Goal: Information Seeking & Learning: Check status

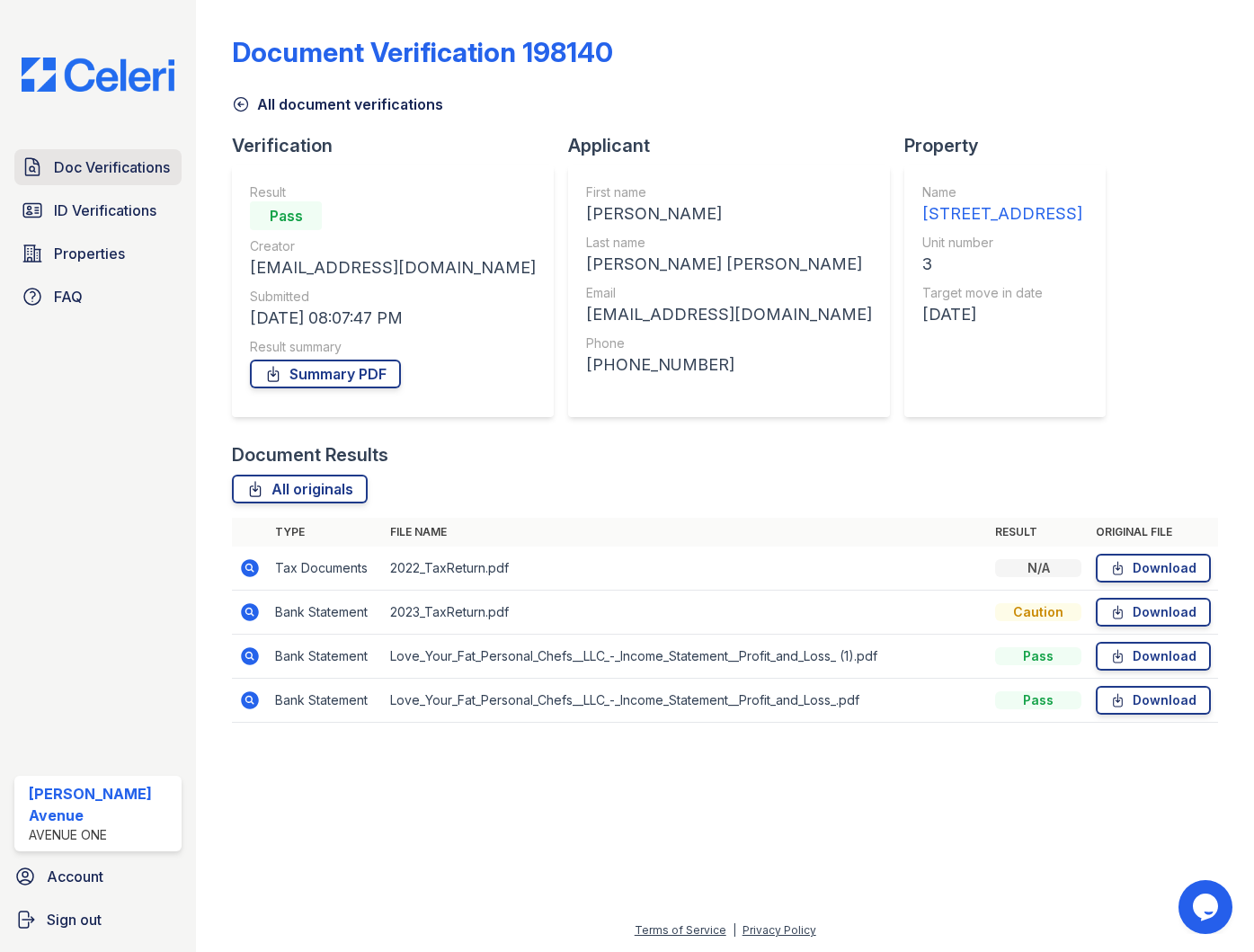
click at [92, 169] on span "Doc Verifications" at bounding box center [112, 167] width 116 height 22
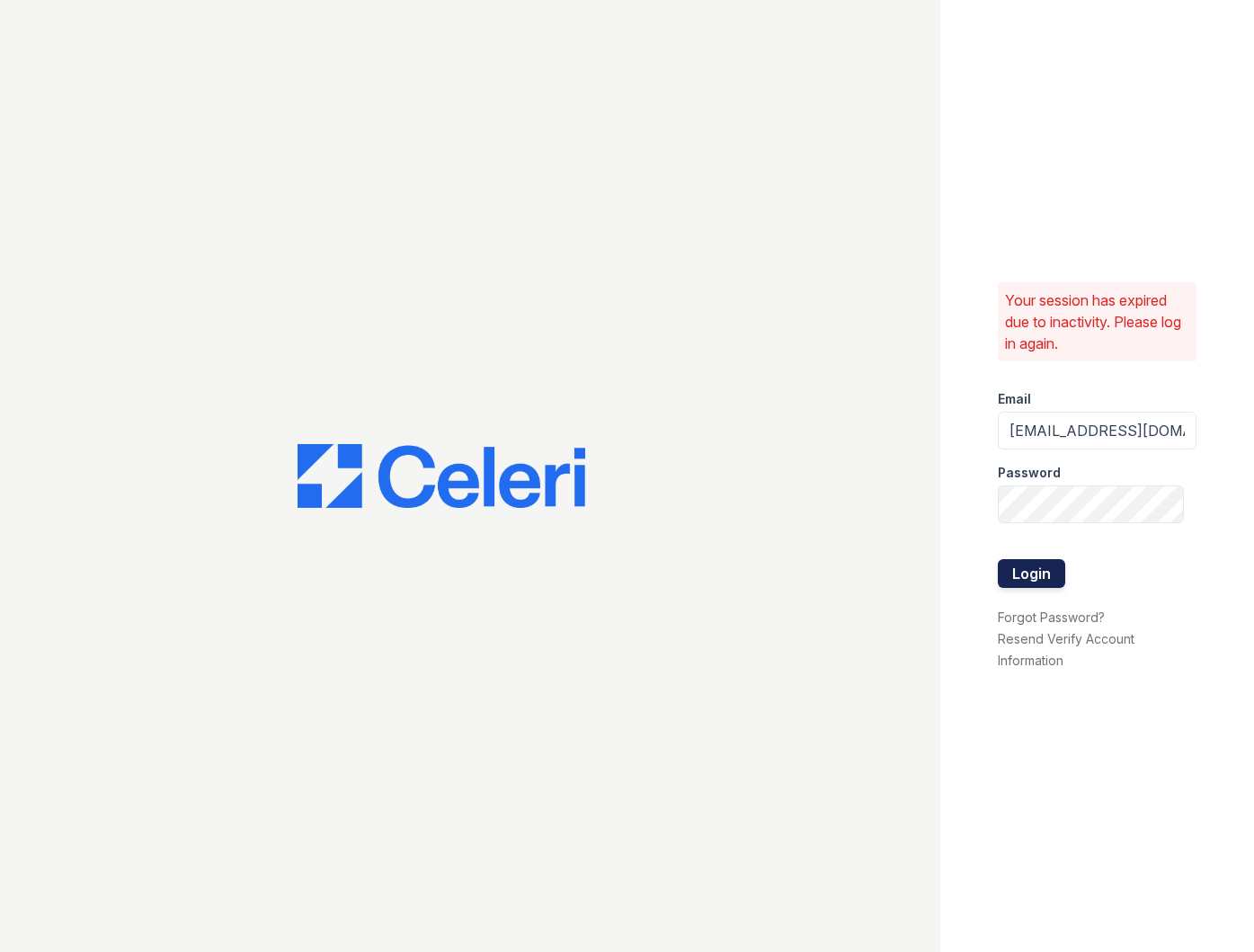
click at [1044, 580] on button "Login" at bounding box center [1031, 574] width 68 height 29
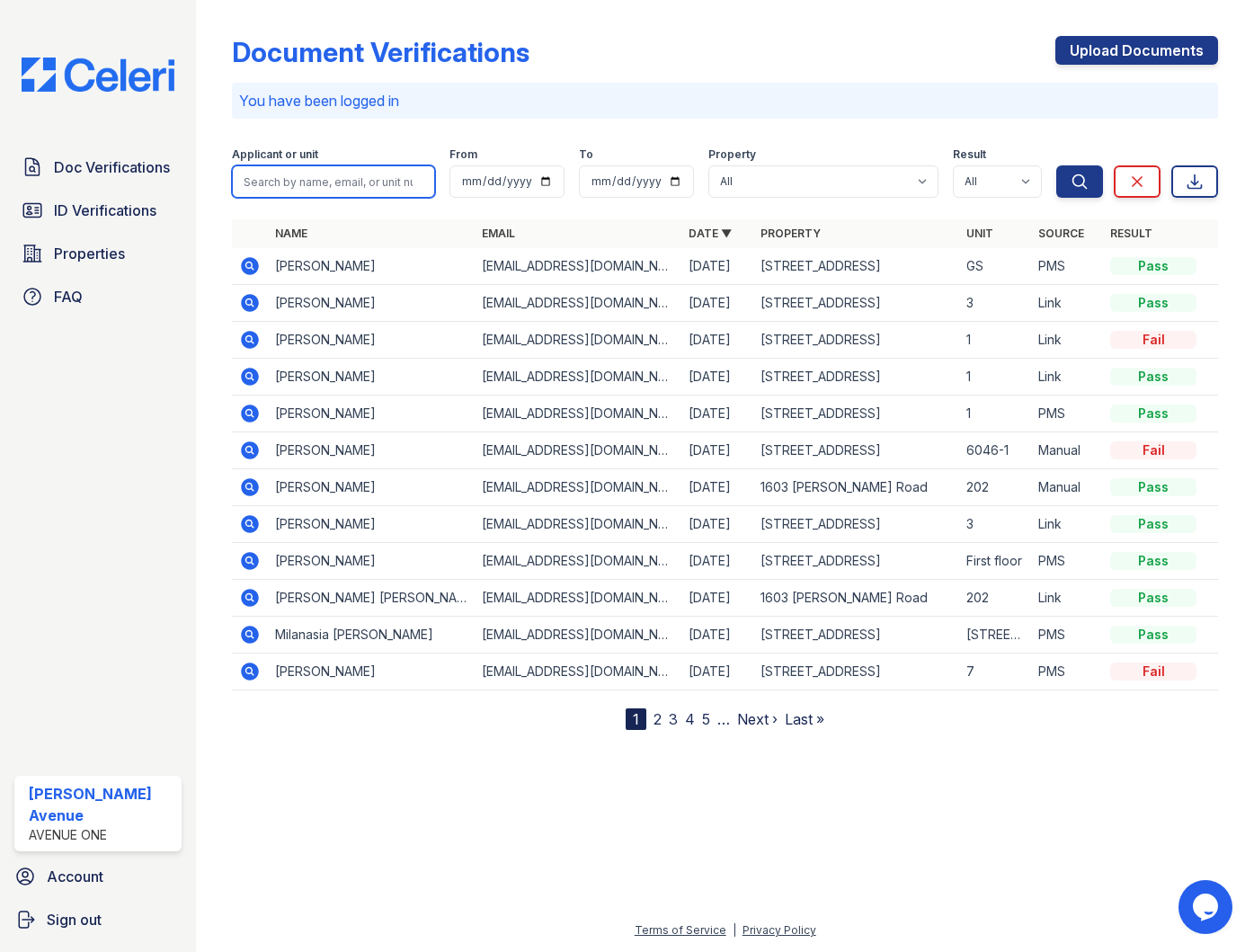
click at [340, 176] on input "search" at bounding box center [333, 181] width 203 height 32
type input "Elle"
click at [1056, 165] on button "Search" at bounding box center [1080, 181] width 47 height 32
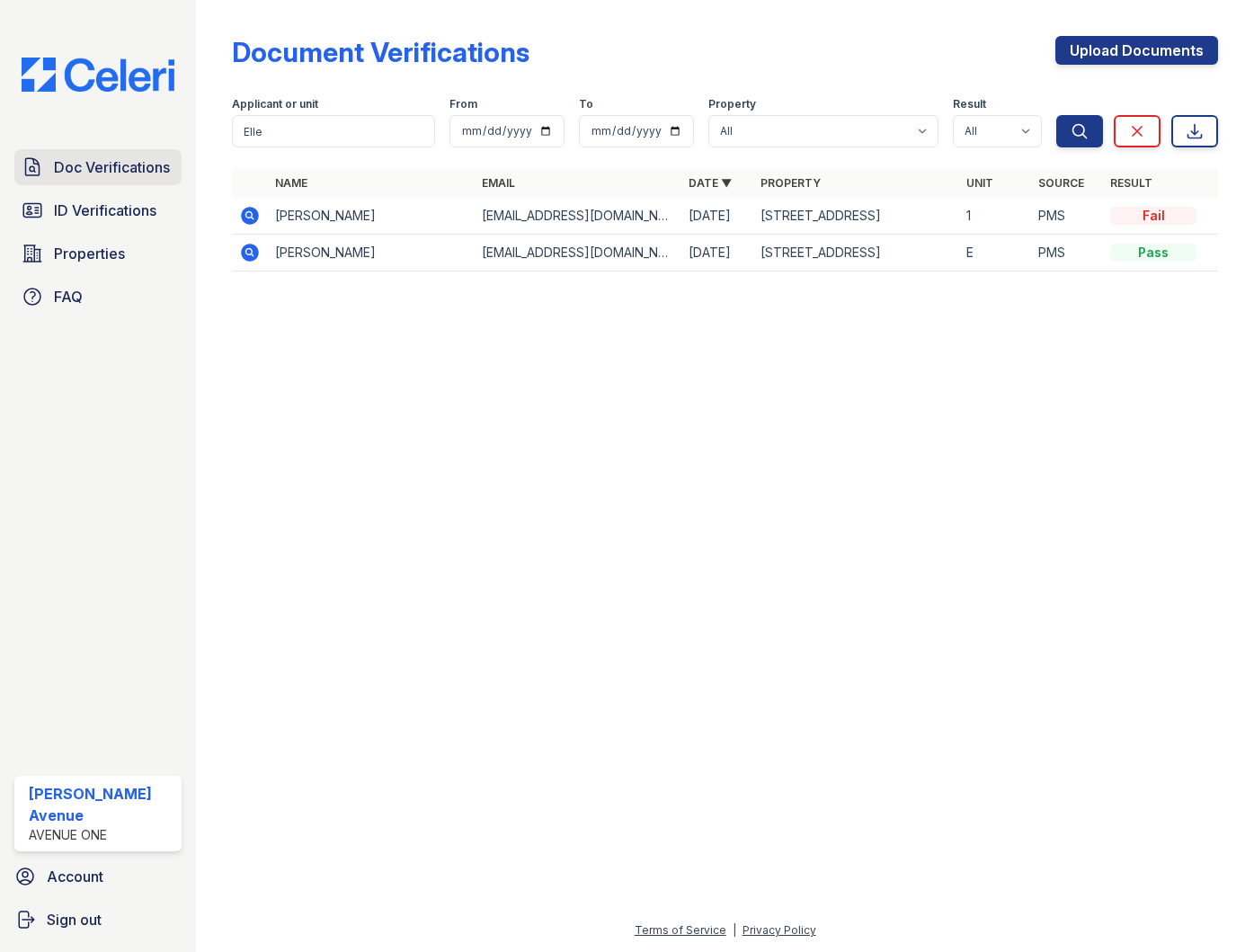
click at [89, 167] on span "Doc Verifications" at bounding box center [112, 167] width 116 height 22
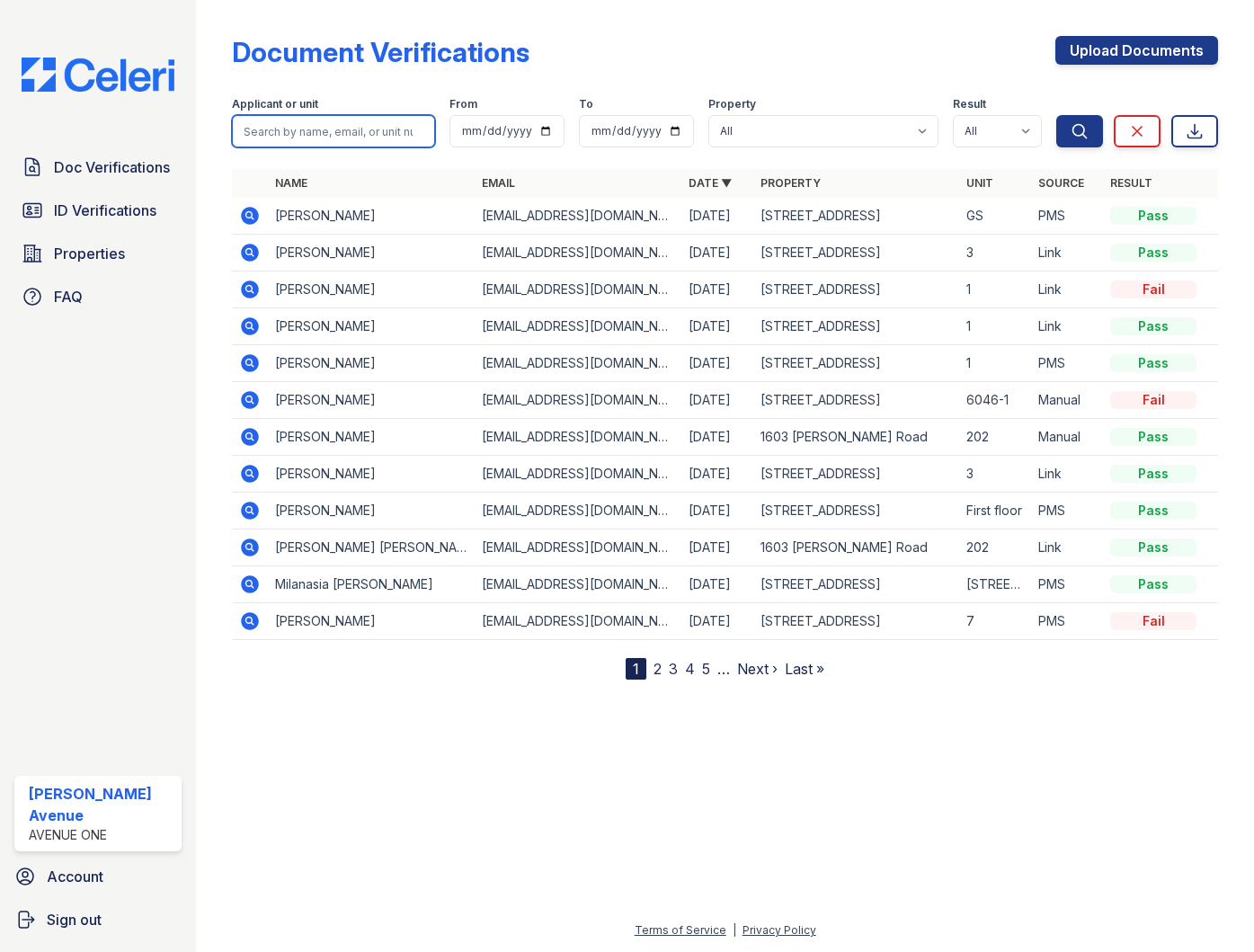
click at [371, 131] on input "search" at bounding box center [333, 132] width 203 height 32
type input "Richardson"
click at [1056, 116] on button "Search" at bounding box center [1080, 132] width 47 height 32
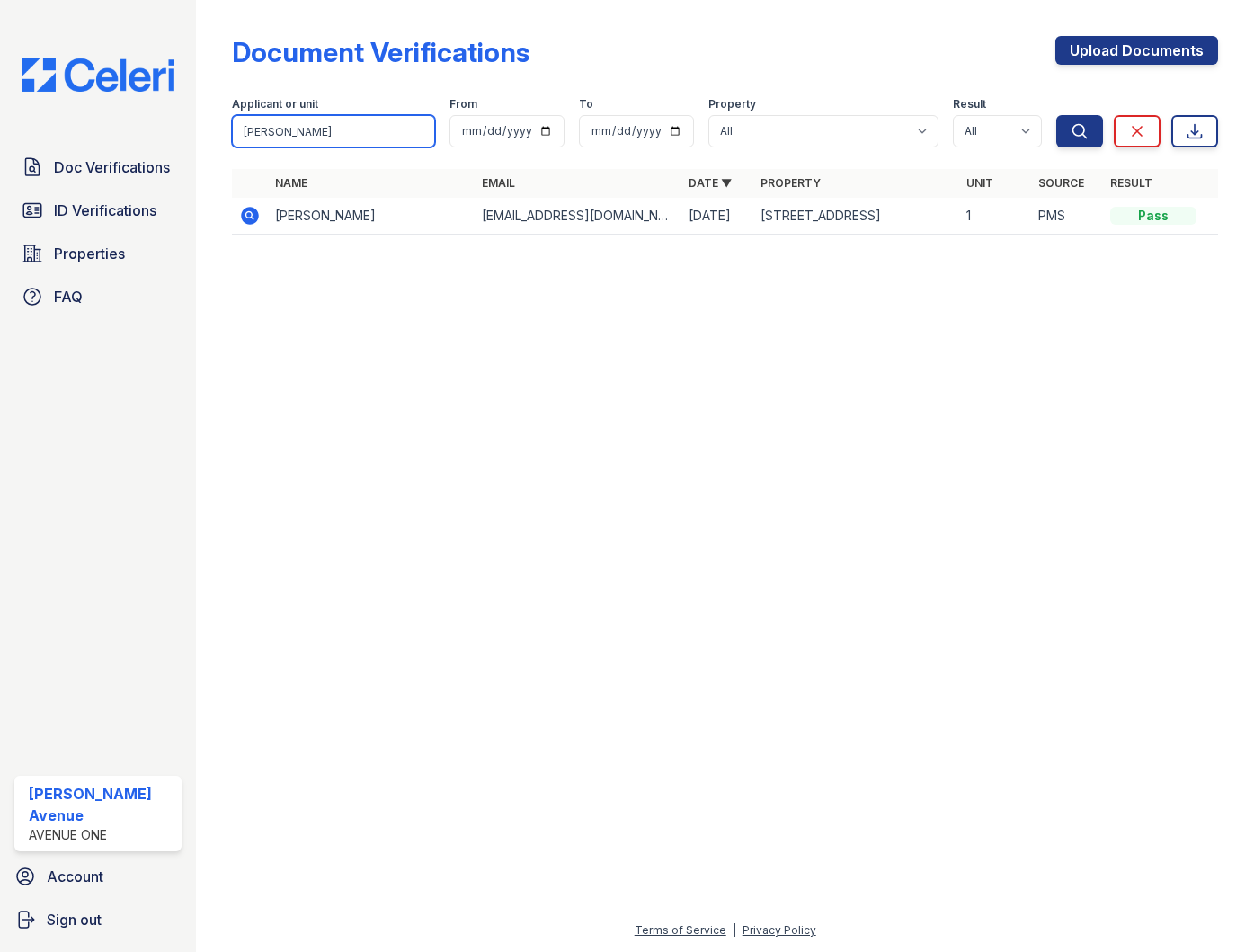
drag, startPoint x: 354, startPoint y: 134, endPoint x: 232, endPoint y: 131, distance: 122.0
click at [232, 131] on input "Richardson" at bounding box center [333, 132] width 203 height 32
type input "Randy"
click at [1056, 116] on button "Search" at bounding box center [1080, 132] width 47 height 32
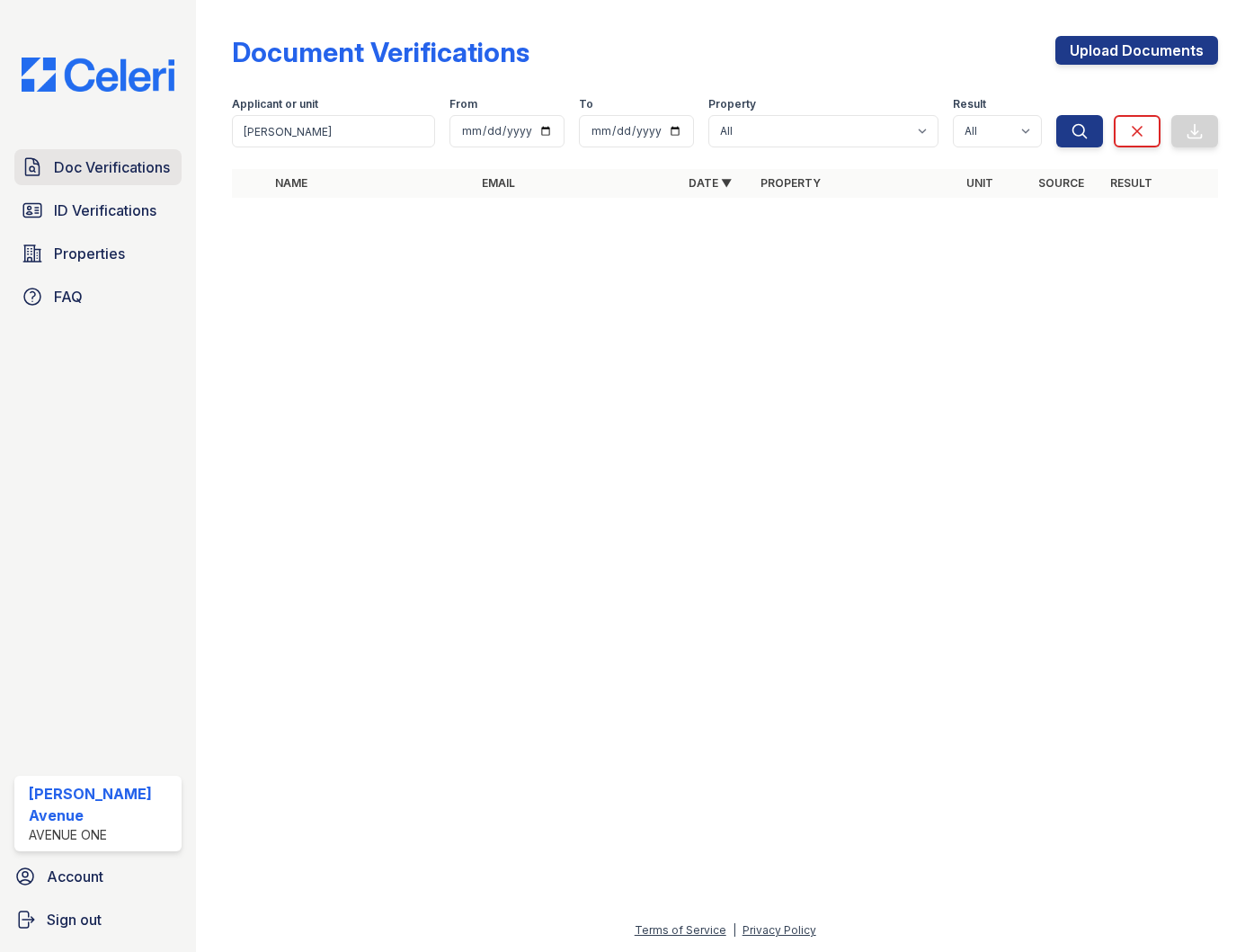
click at [87, 171] on span "Doc Verifications" at bounding box center [112, 167] width 116 height 22
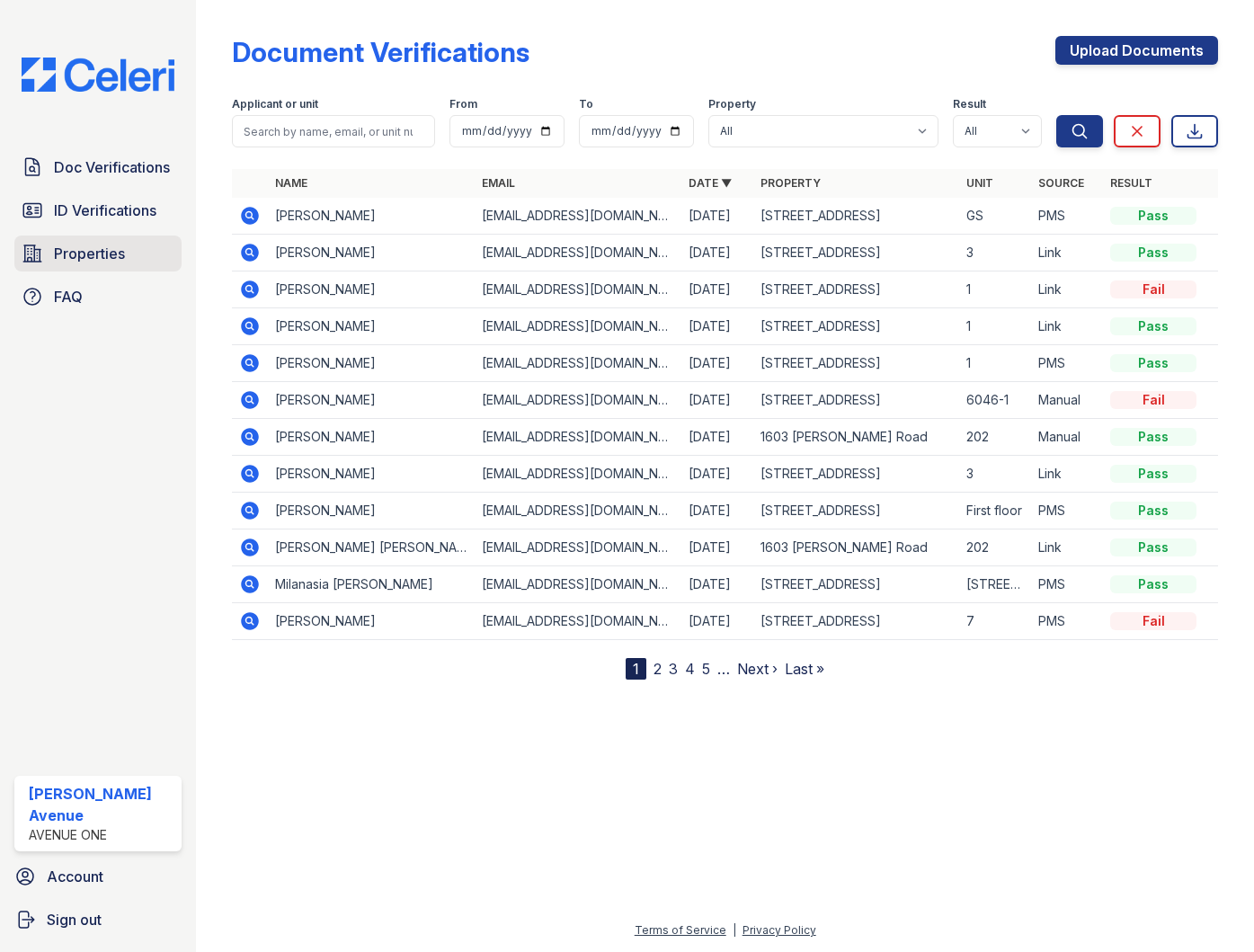
click at [75, 247] on span "Properties" at bounding box center [89, 254] width 71 height 22
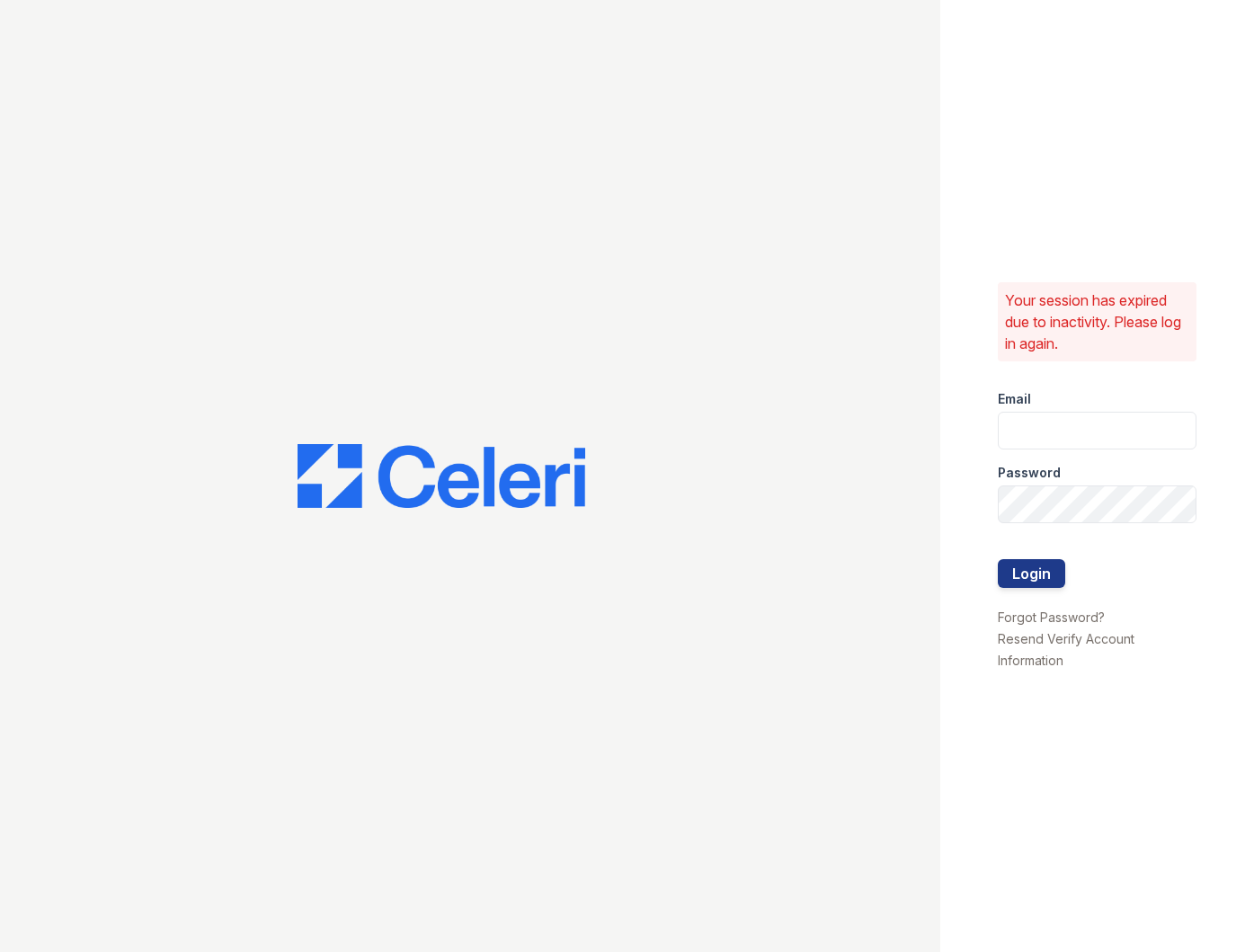
type input "[EMAIL_ADDRESS][DOMAIN_NAME]"
click at [1029, 562] on button "Login" at bounding box center [1031, 574] width 68 height 29
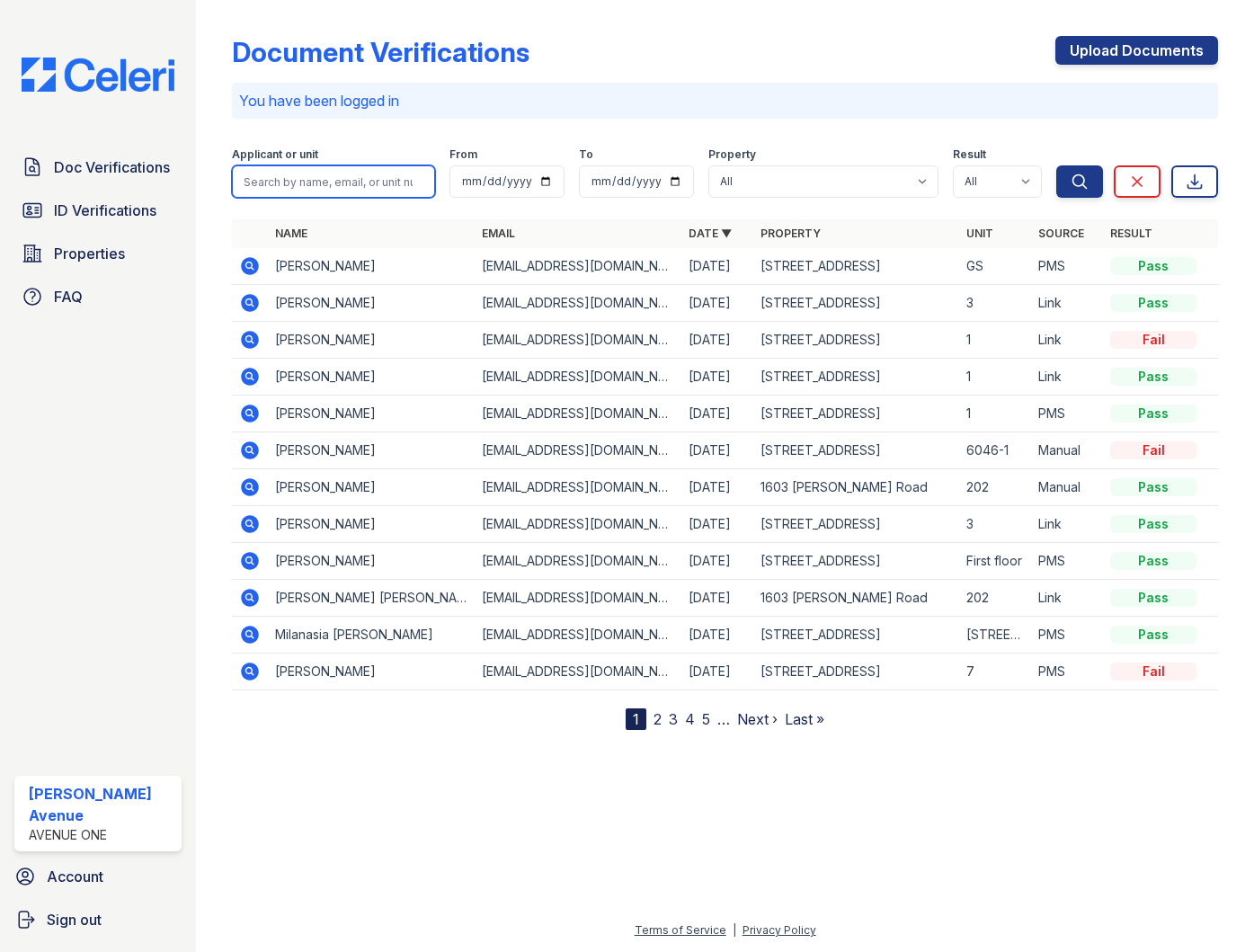
click at [356, 178] on input "search" at bounding box center [333, 181] width 203 height 32
type input "1840"
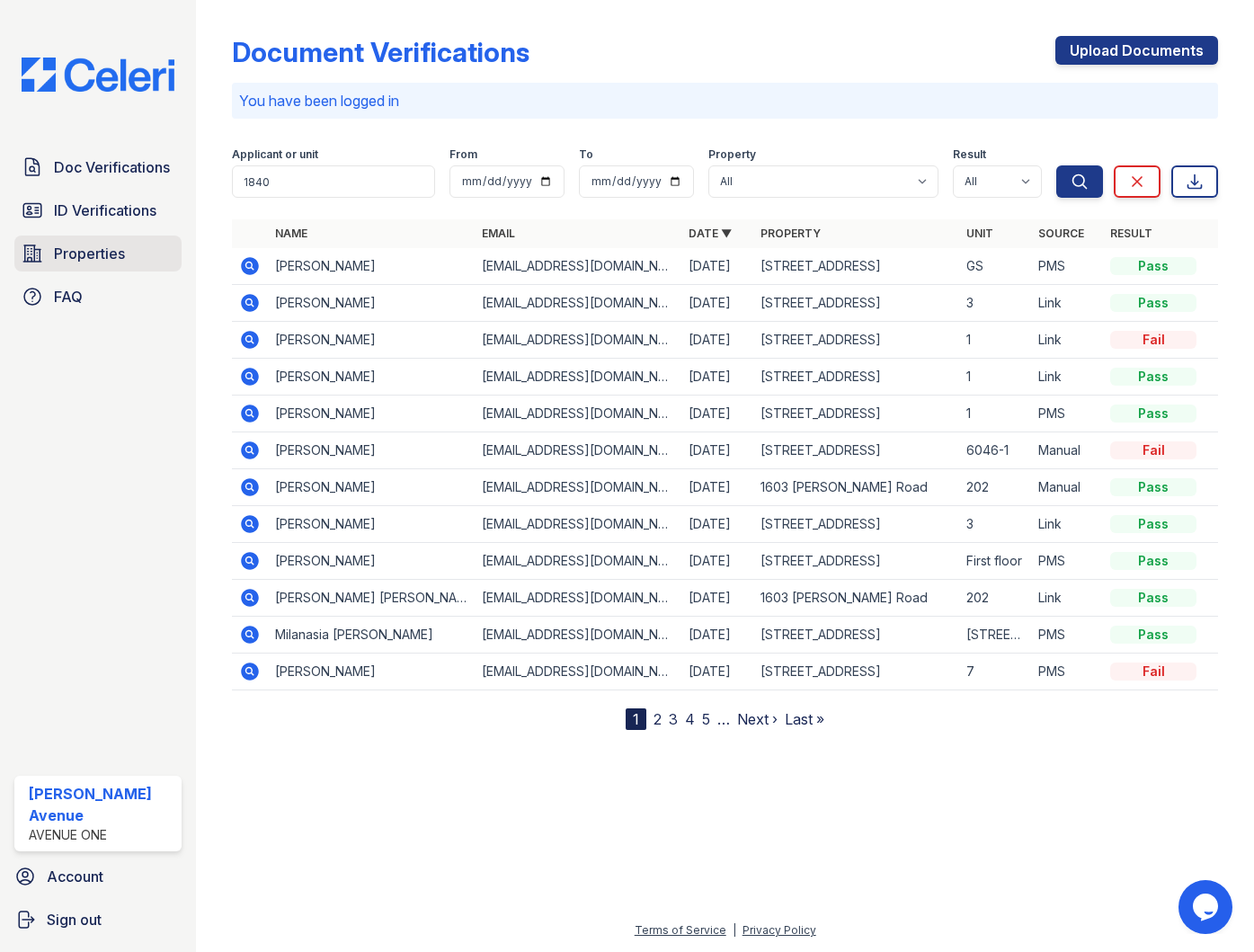
click at [104, 249] on span "Properties" at bounding box center [89, 254] width 71 height 22
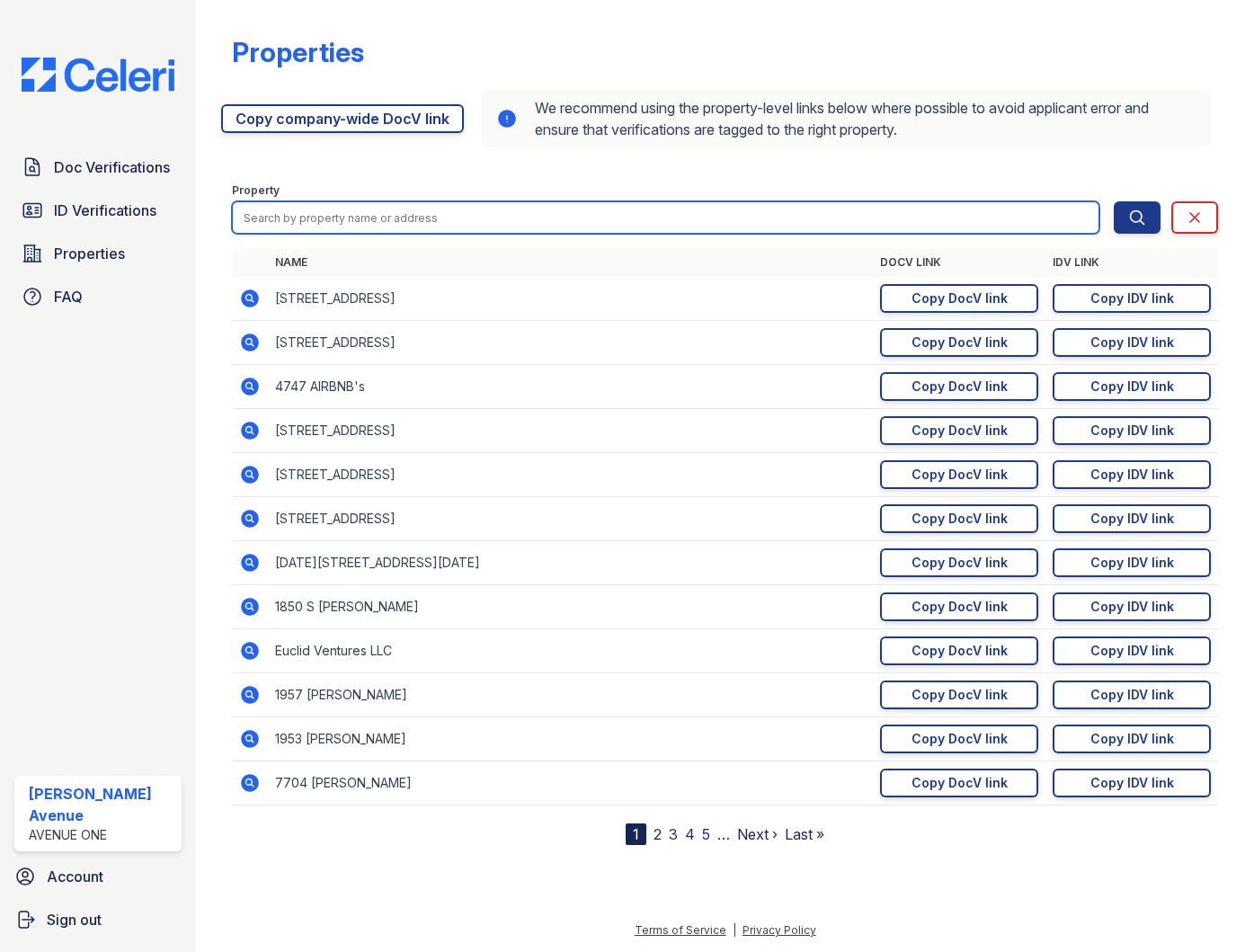
click at [327, 210] on input "search" at bounding box center [666, 217] width 868 height 32
click at [337, 220] on input "18" at bounding box center [666, 217] width 868 height 32
drag, startPoint x: 290, startPoint y: 216, endPoint x: 225, endPoint y: 210, distance: 65.3
click at [225, 210] on div "Properties https://app.getceleri.com/957357c3-e977-41c4-859f-2cc2fdc7caa2/submi…" at bounding box center [724, 437] width 1000 height 874
type input "1450"
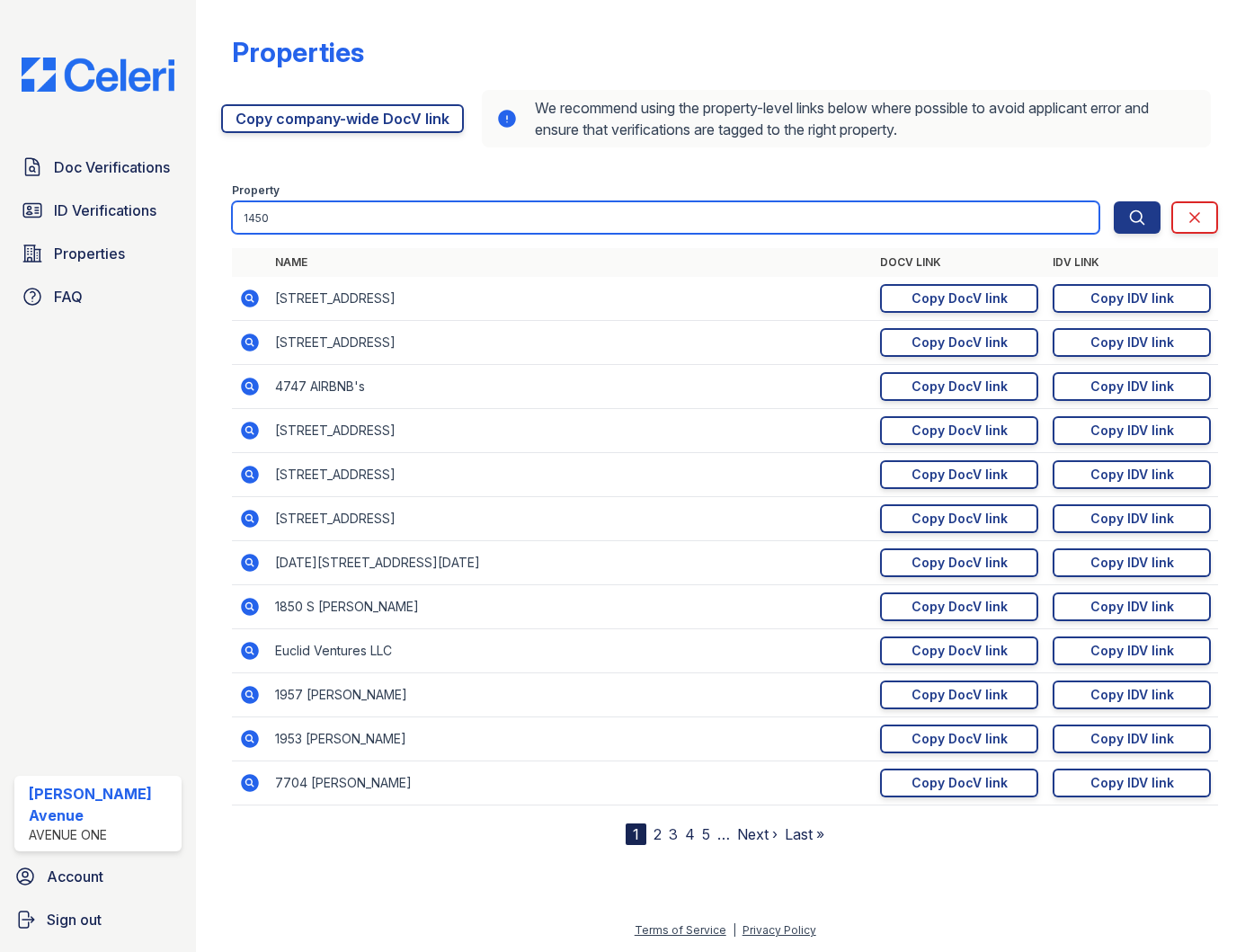
click at [1114, 201] on button "Search" at bounding box center [1138, 217] width 47 height 32
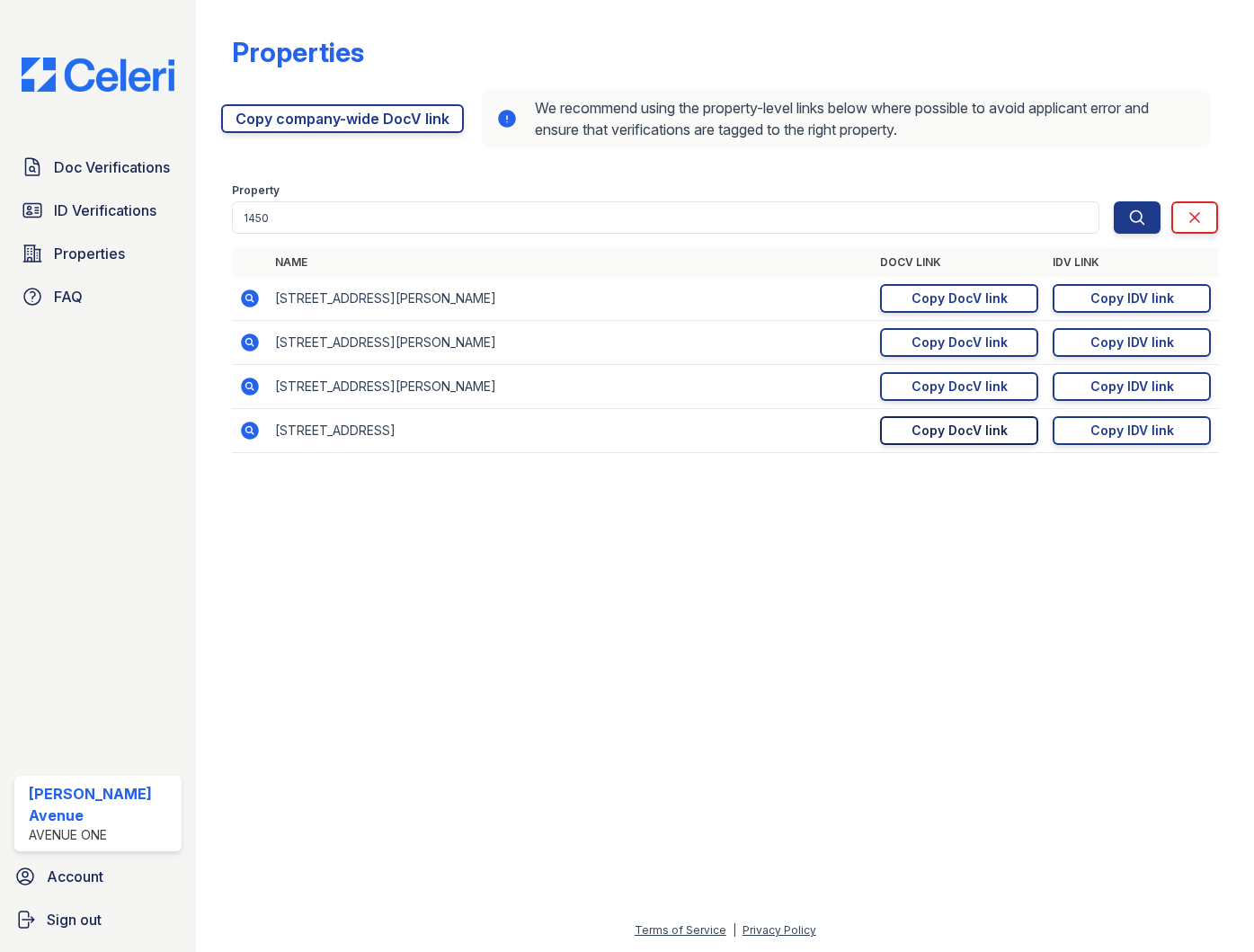
click at [927, 435] on div "Copy DocV link" at bounding box center [960, 430] width 97 height 18
click at [1094, 439] on div "Copy IDV link" at bounding box center [1132, 430] width 84 height 18
click at [128, 162] on span "Doc Verifications" at bounding box center [112, 167] width 116 height 22
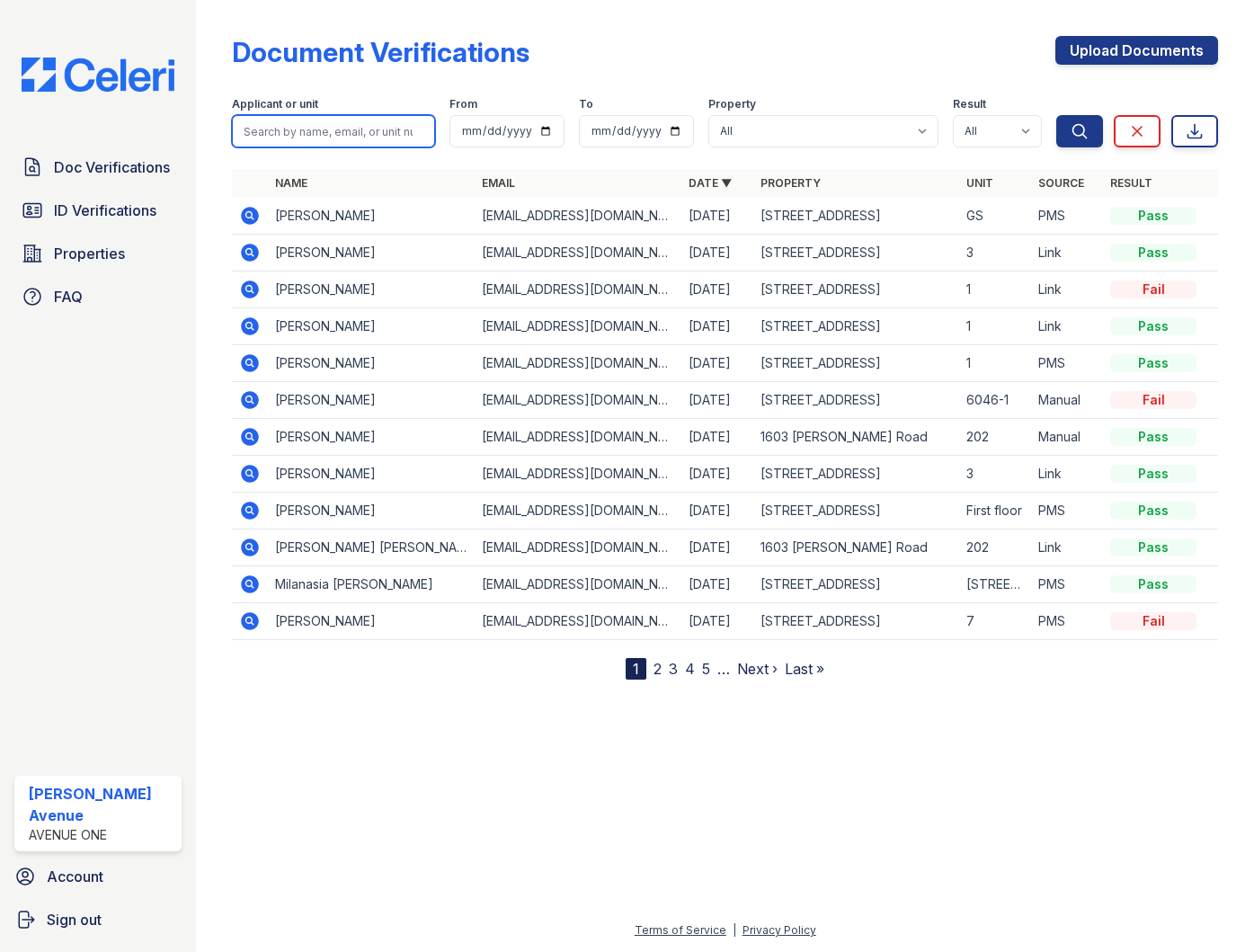
click at [323, 130] on input "search" at bounding box center [333, 132] width 203 height 32
type input "xavier"
click at [1056, 116] on button "Search" at bounding box center [1080, 132] width 47 height 32
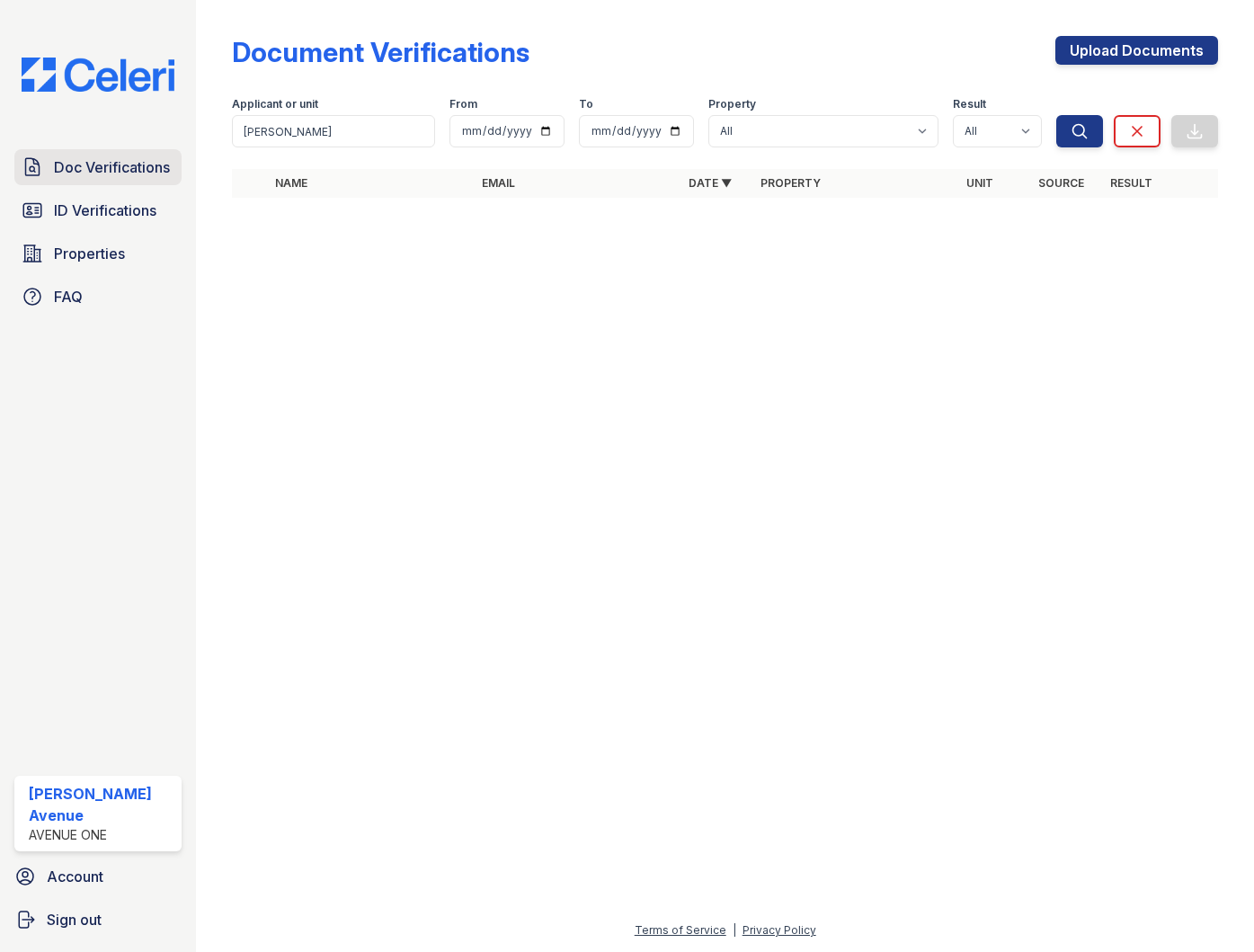
click at [118, 174] on span "Doc Verifications" at bounding box center [112, 167] width 116 height 22
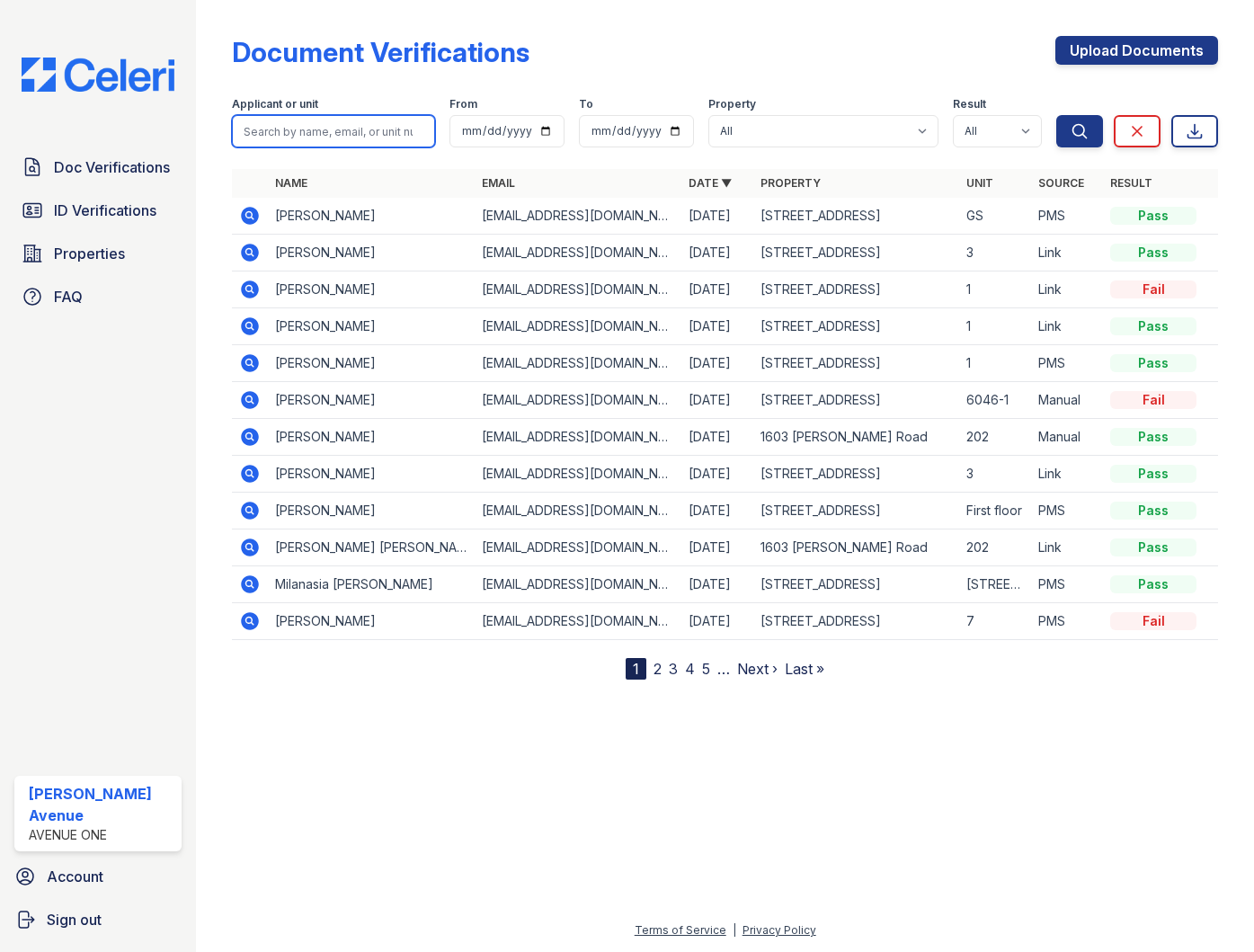
click at [327, 125] on input "search" at bounding box center [333, 132] width 203 height 32
type input "Randy"
click at [1056, 116] on button "Search" at bounding box center [1080, 132] width 47 height 32
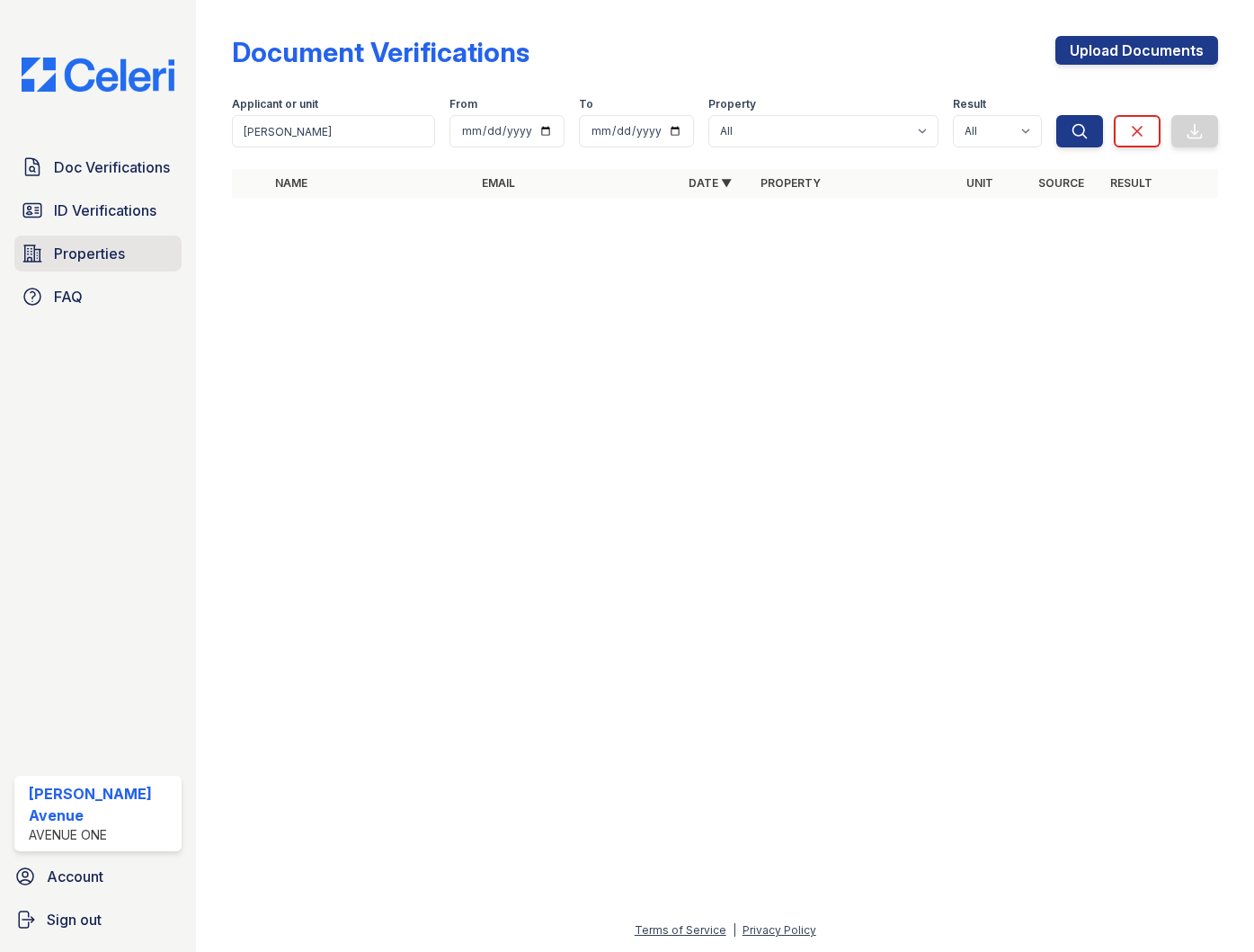
click at [94, 256] on span "Properties" at bounding box center [89, 254] width 71 height 22
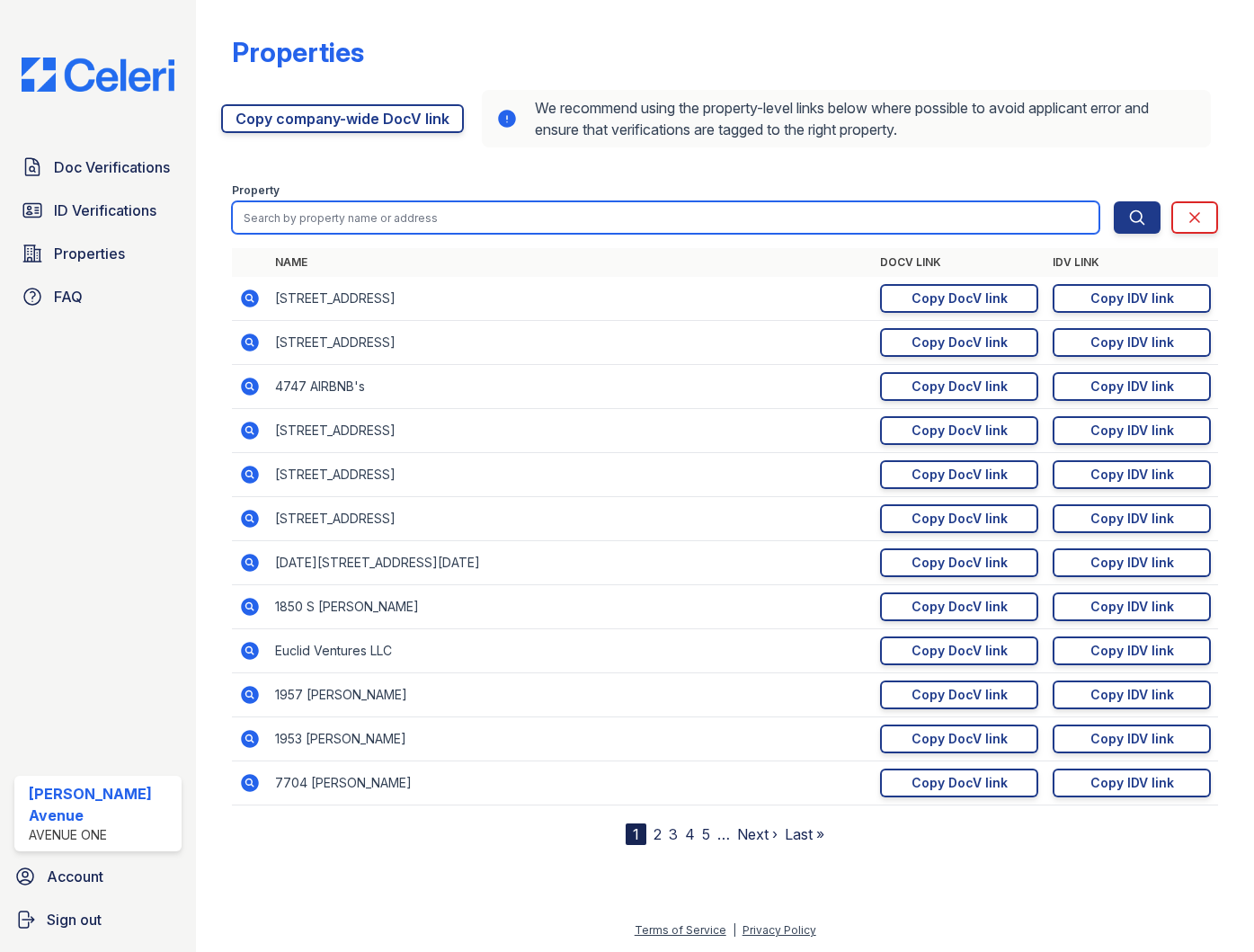
click at [351, 221] on input "search" at bounding box center [666, 217] width 868 height 32
type input "1850"
click at [1114, 201] on button "Search" at bounding box center [1138, 217] width 47 height 32
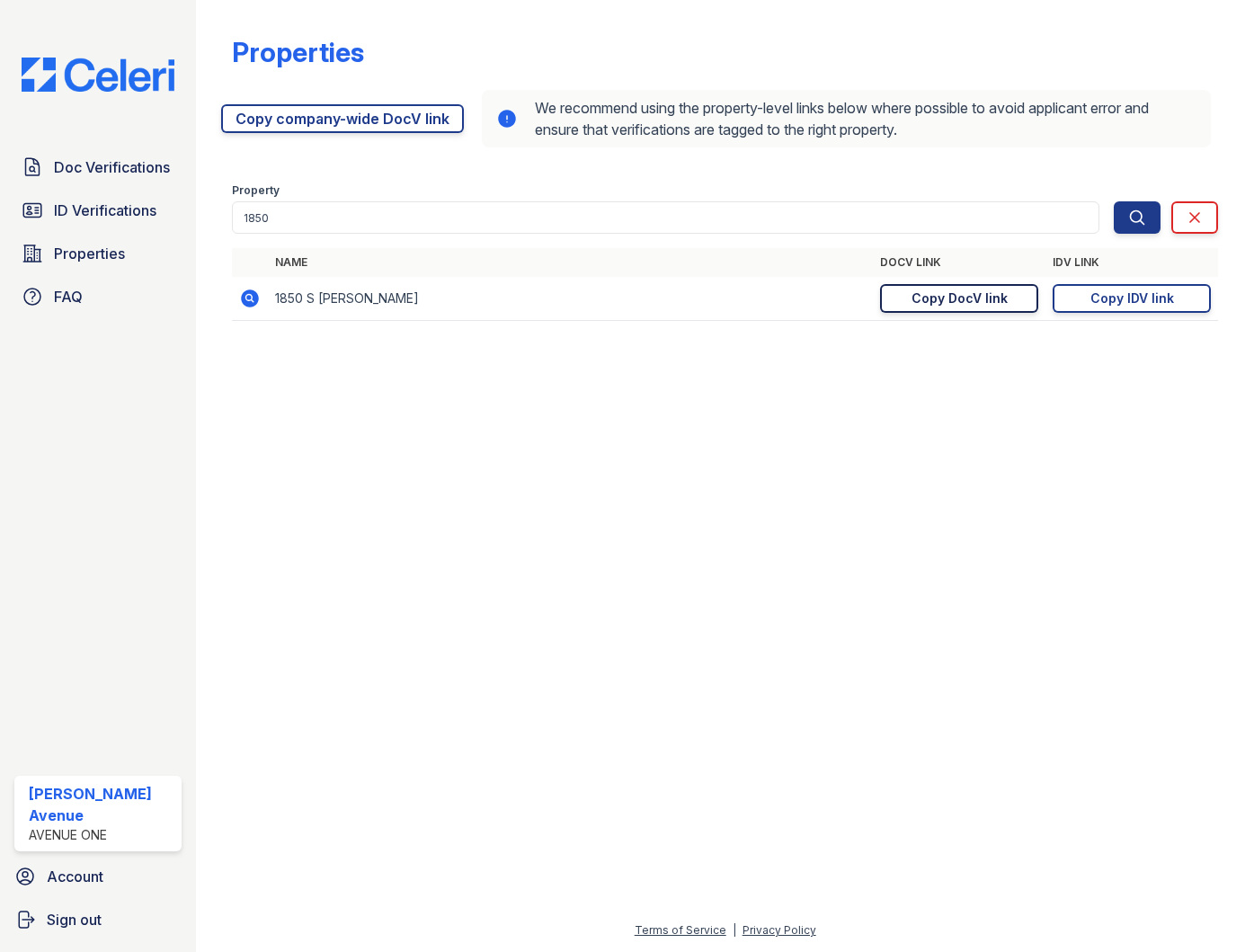
click at [951, 290] on div "Copy DocV link" at bounding box center [960, 299] width 97 height 18
click at [1136, 305] on div "Copy IDV link" at bounding box center [1132, 299] width 84 height 18
click at [82, 167] on span "Doc Verifications" at bounding box center [112, 167] width 116 height 22
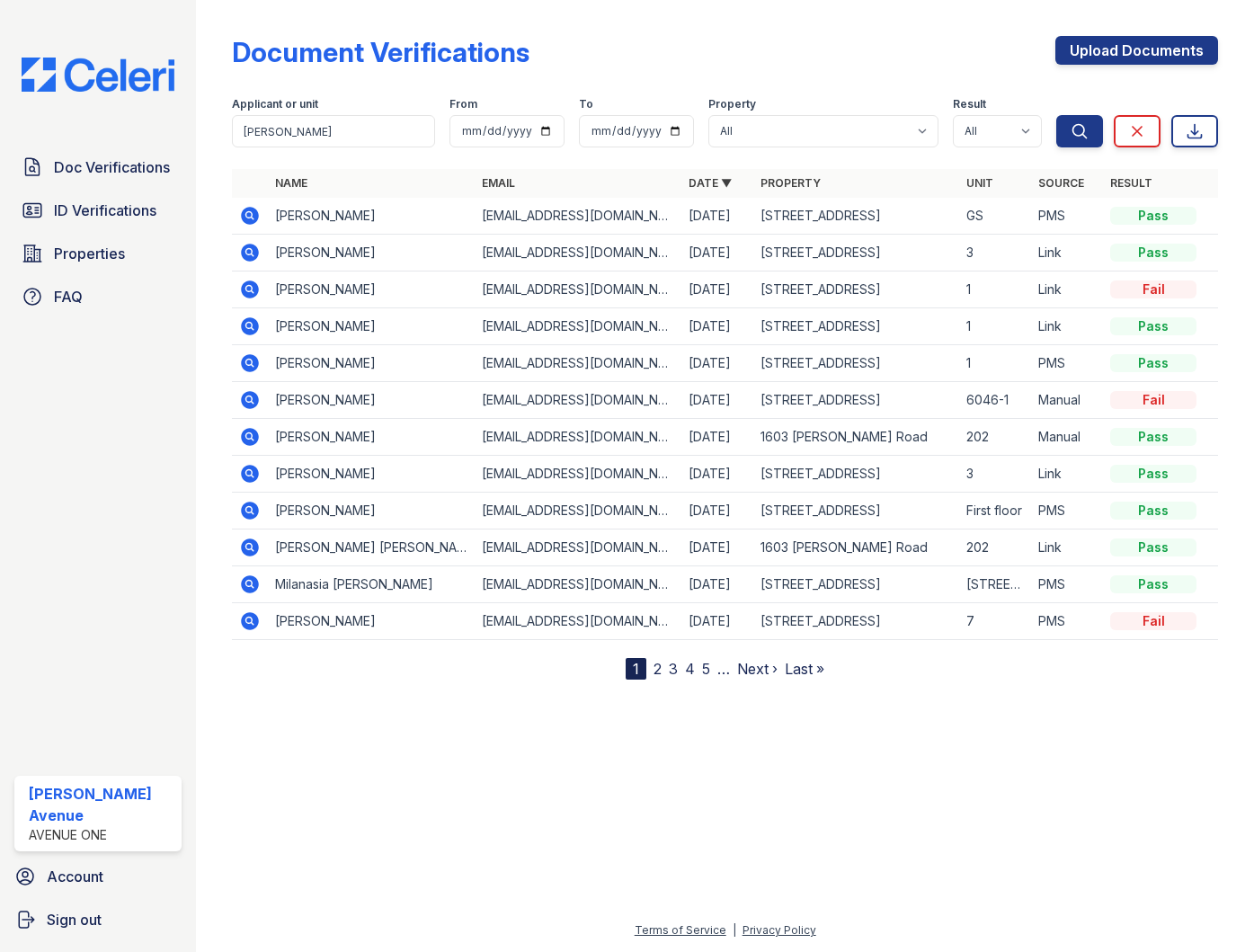
click at [82, 167] on span "Doc Verifications" at bounding box center [112, 167] width 116 height 22
click at [386, 136] on input "search" at bounding box center [333, 132] width 203 height 32
type input "[PERSON_NAME]"
click at [1056, 116] on button "Search" at bounding box center [1080, 132] width 47 height 32
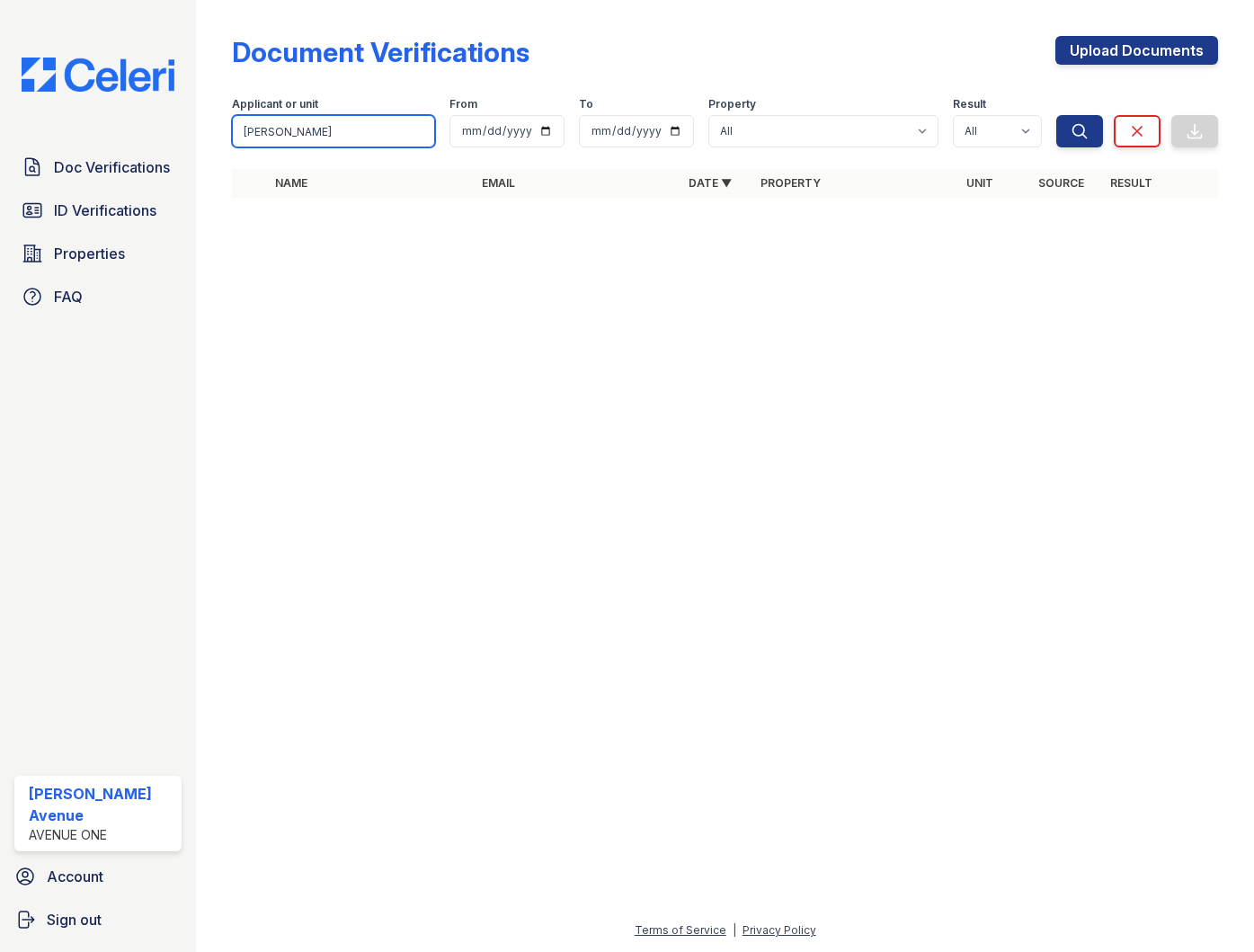
drag, startPoint x: 331, startPoint y: 134, endPoint x: 180, endPoint y: 130, distance: 151.1
click at [180, 130] on div "Doc Verifications ID Verifications Properties FAQ Claudia Avenue Avenue One Acc…" at bounding box center [627, 476] width 1254 height 952
type input "Xavier"
click at [1056, 116] on button "Search" at bounding box center [1080, 132] width 47 height 32
click at [116, 254] on span "Properties" at bounding box center [89, 254] width 71 height 22
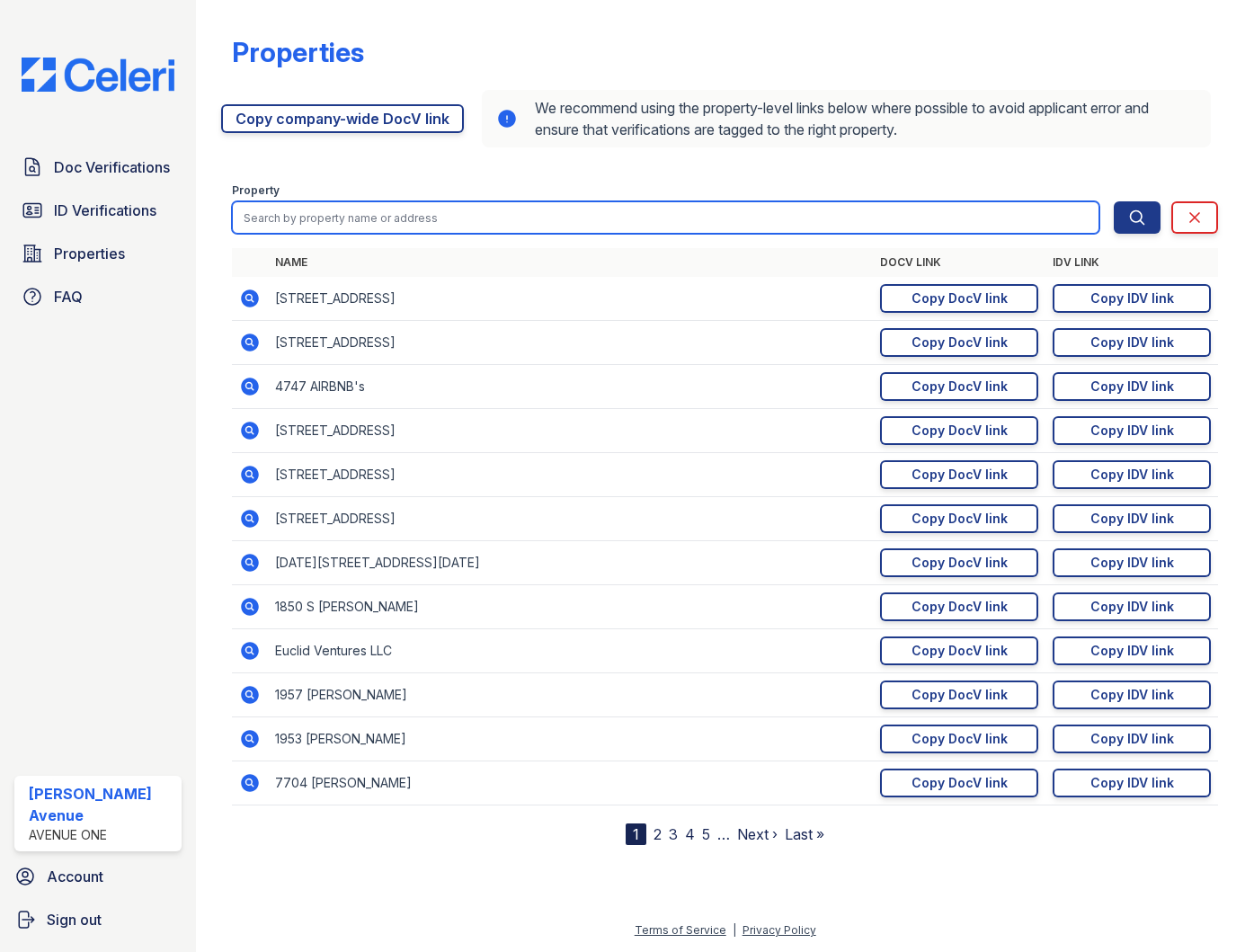
click at [349, 222] on input "search" at bounding box center [666, 217] width 868 height 32
type input "7512"
click at [1114, 201] on button "Search" at bounding box center [1138, 217] width 47 height 32
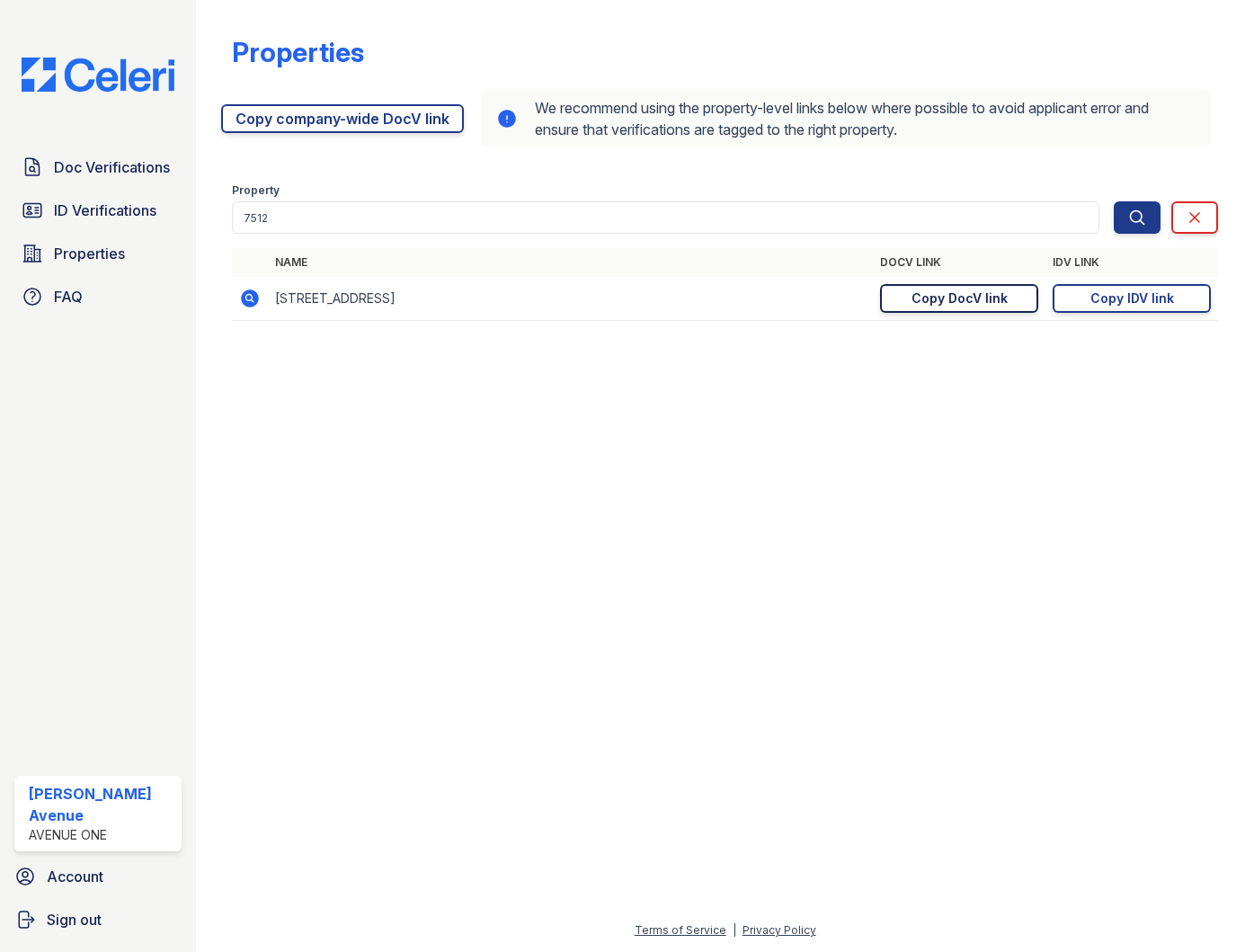
click at [956, 307] on div "Copy DocV link" at bounding box center [960, 299] width 97 height 18
click at [1134, 291] on div "Copy IDV link" at bounding box center [1132, 299] width 84 height 18
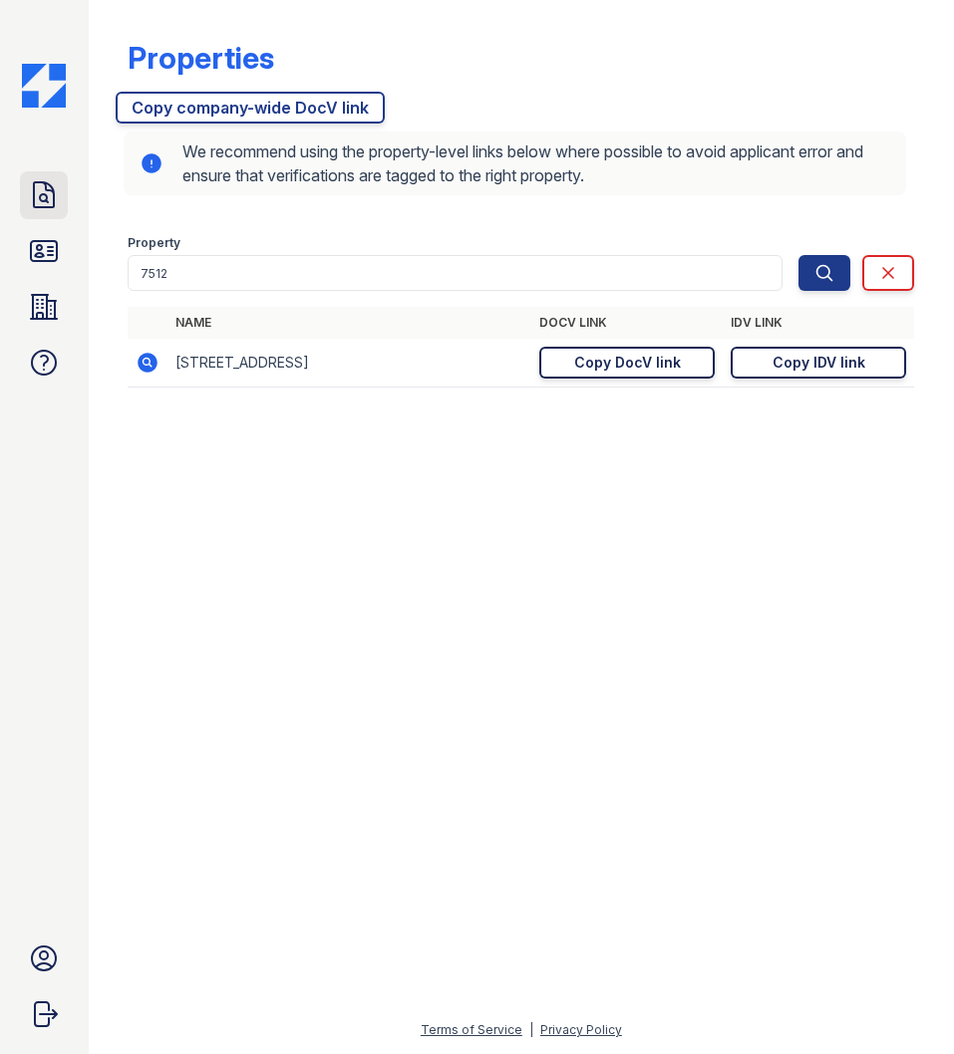
click at [50, 197] on icon at bounding box center [44, 195] width 32 height 32
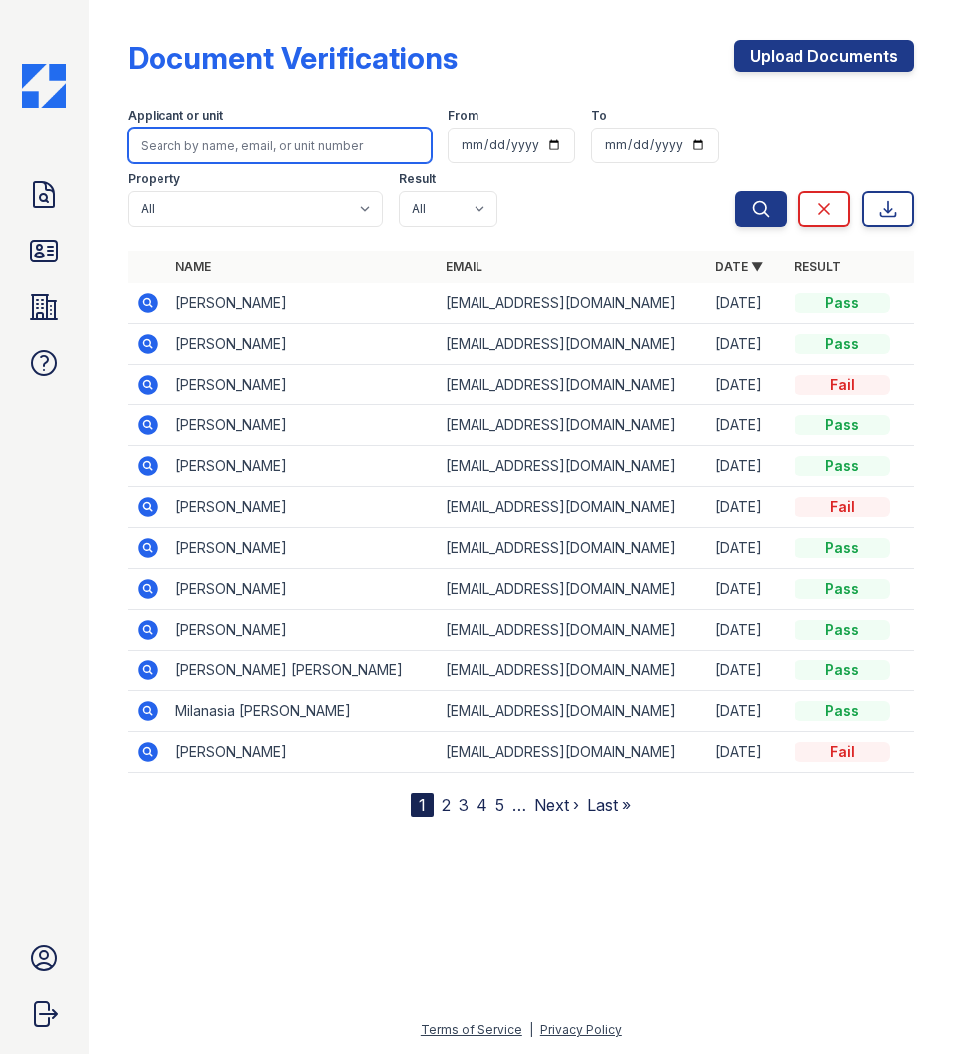
click at [249, 150] on input "search" at bounding box center [280, 146] width 304 height 36
type input "isabel"
click at [735, 191] on button "Search" at bounding box center [761, 209] width 52 height 36
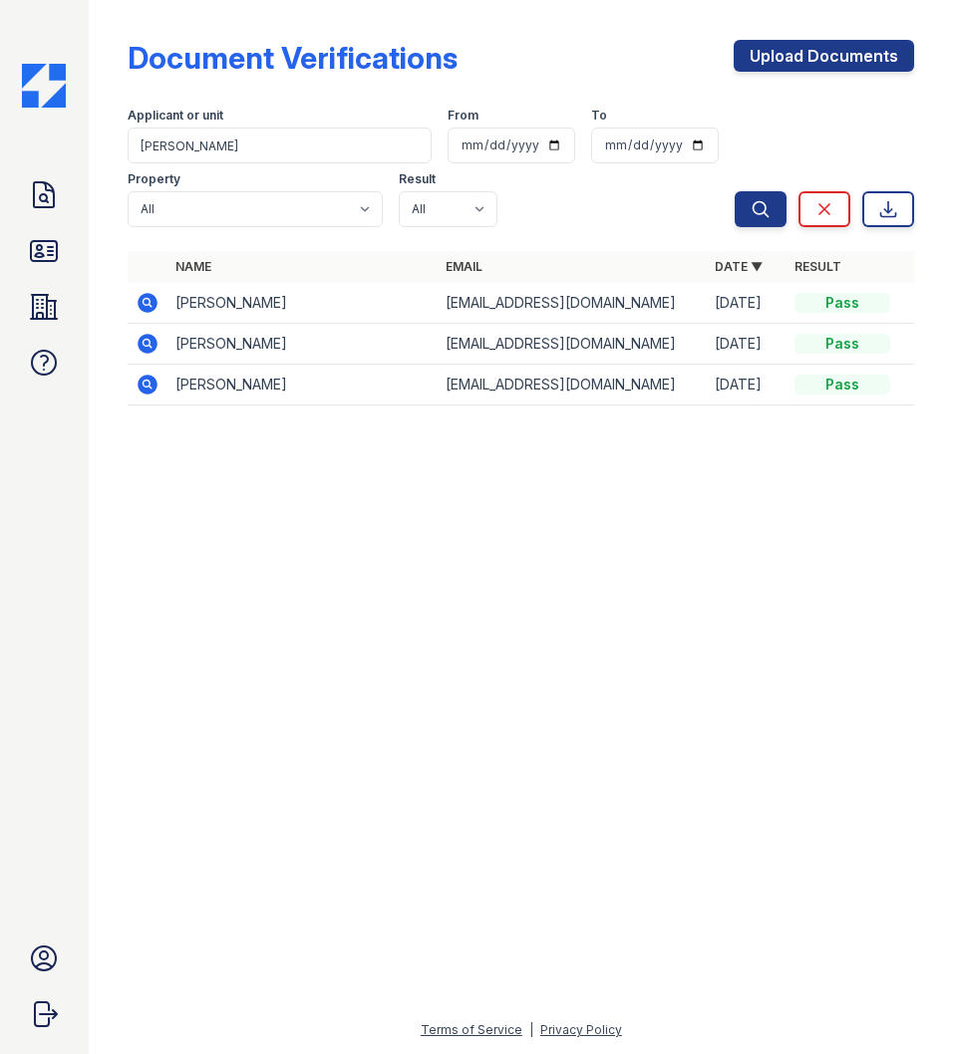
click at [148, 308] on icon at bounding box center [149, 303] width 20 height 20
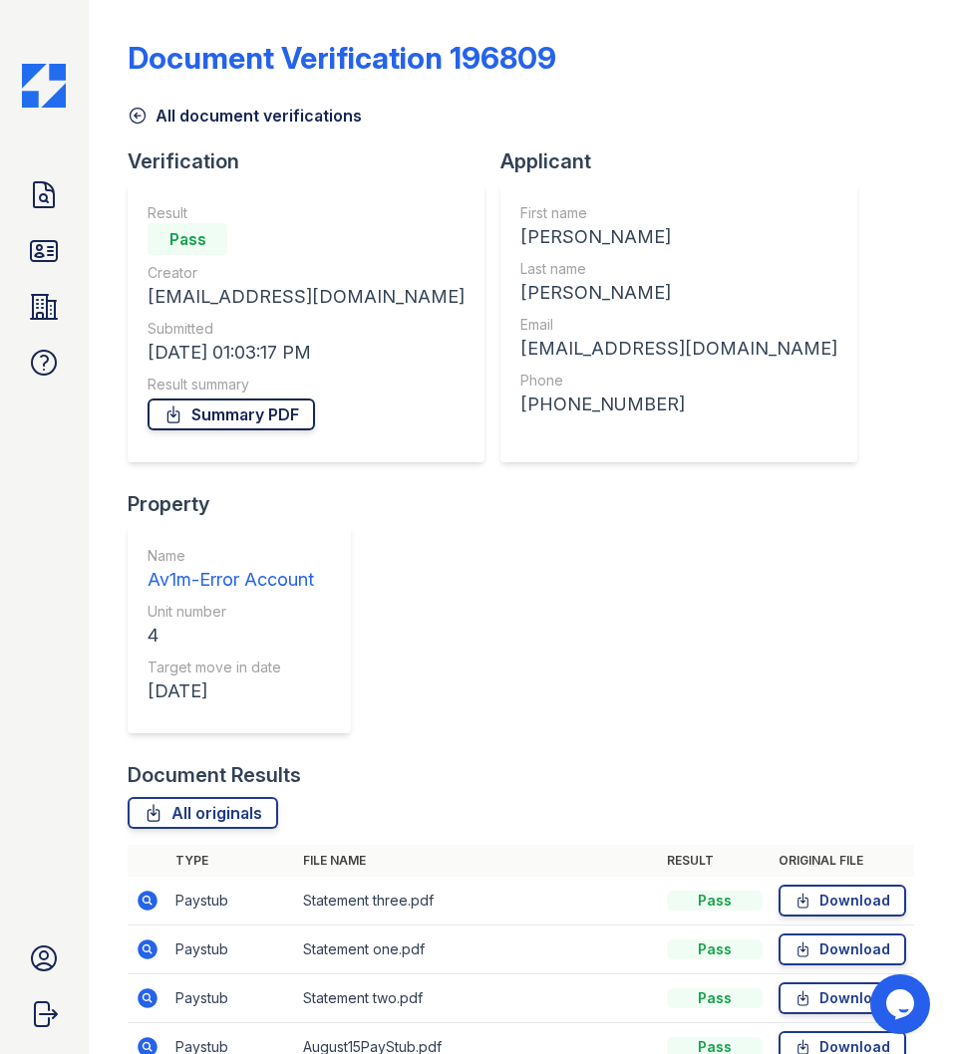
click at [240, 426] on link "Summary PDF" at bounding box center [231, 415] width 167 height 32
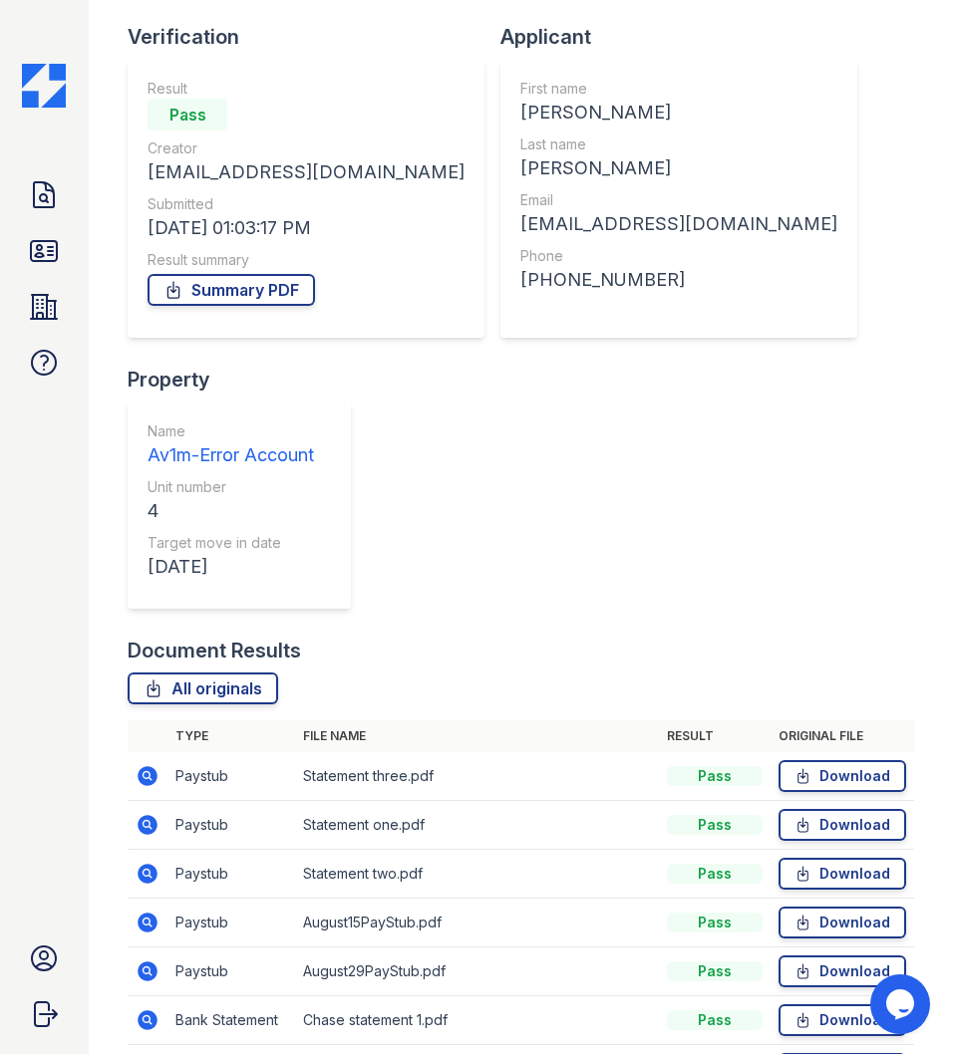
scroll to position [301, 0]
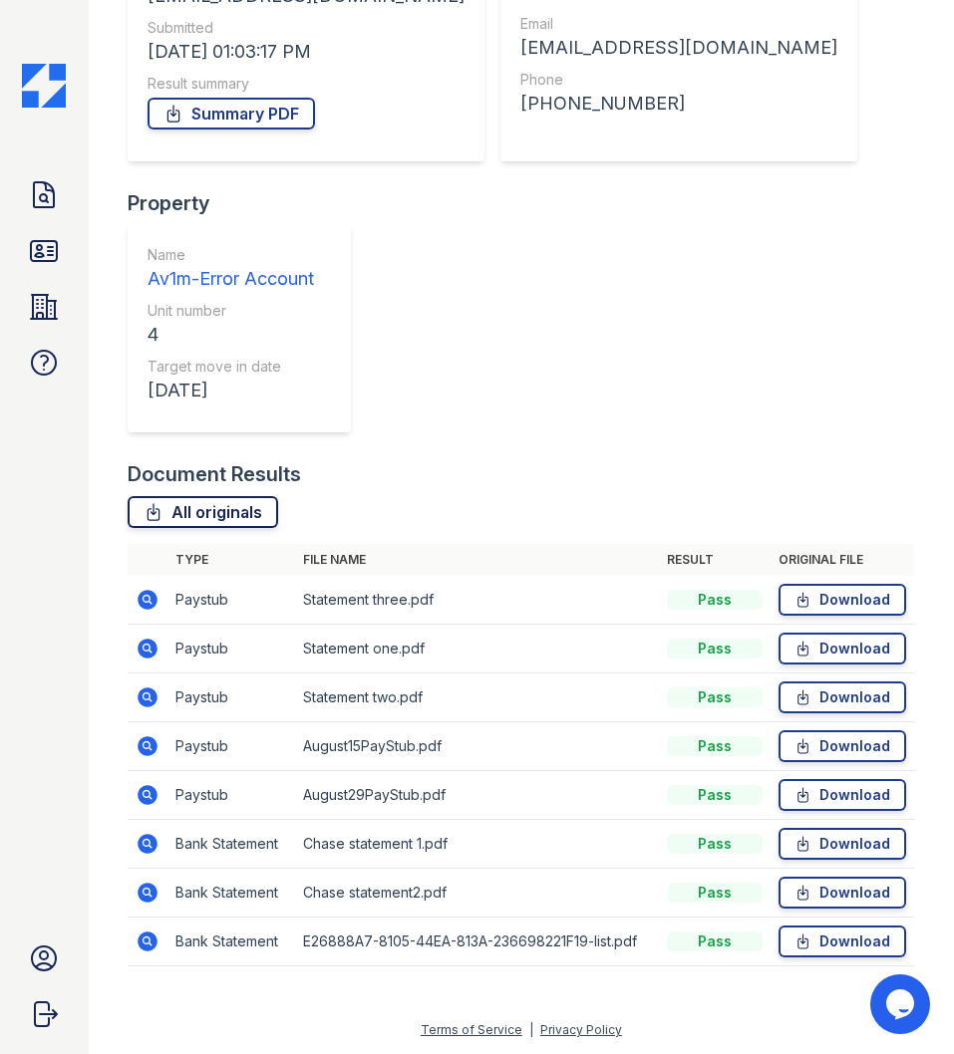
click at [206, 519] on link "All originals" at bounding box center [203, 512] width 150 height 32
click at [223, 514] on link "All originals" at bounding box center [203, 512] width 150 height 32
click at [44, 248] on icon at bounding box center [44, 251] width 32 height 32
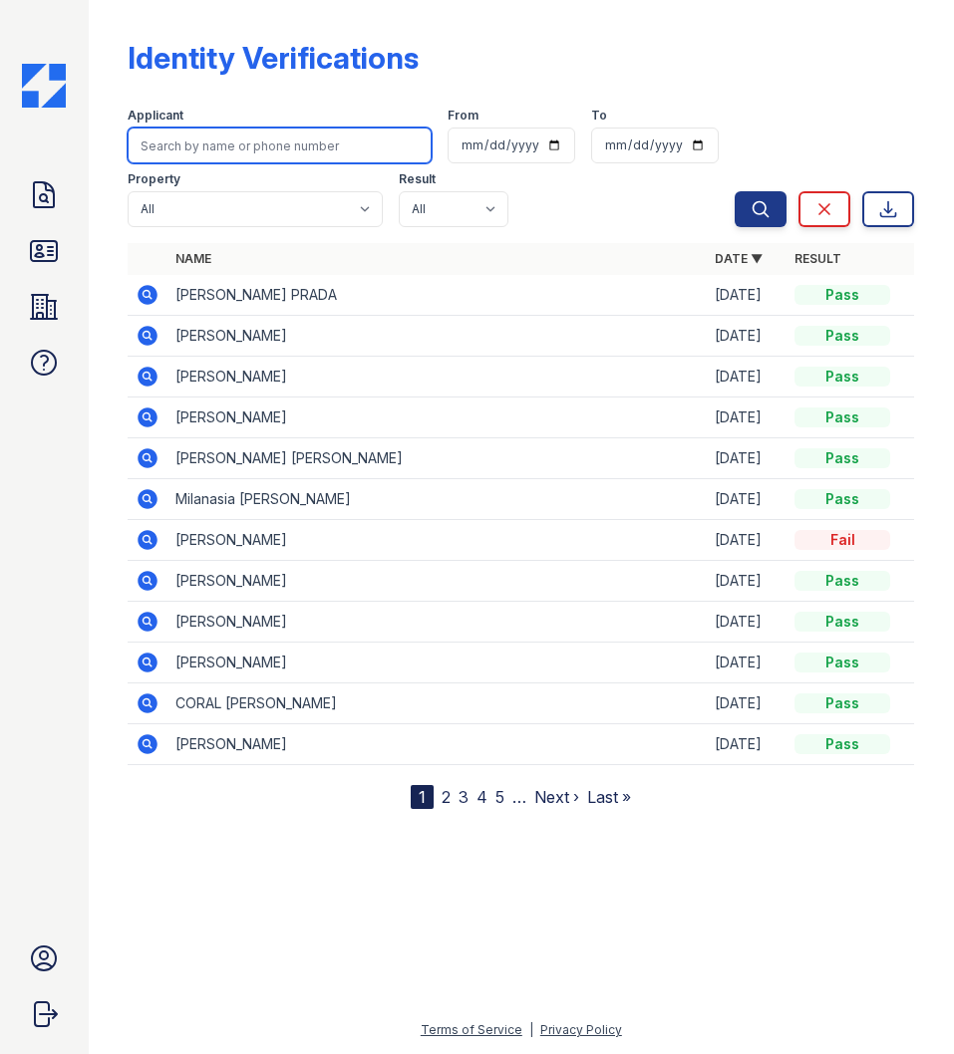
click at [188, 154] on input "search" at bounding box center [280, 146] width 304 height 36
type input "Isabel"
click at [735, 191] on button "Search" at bounding box center [761, 209] width 52 height 36
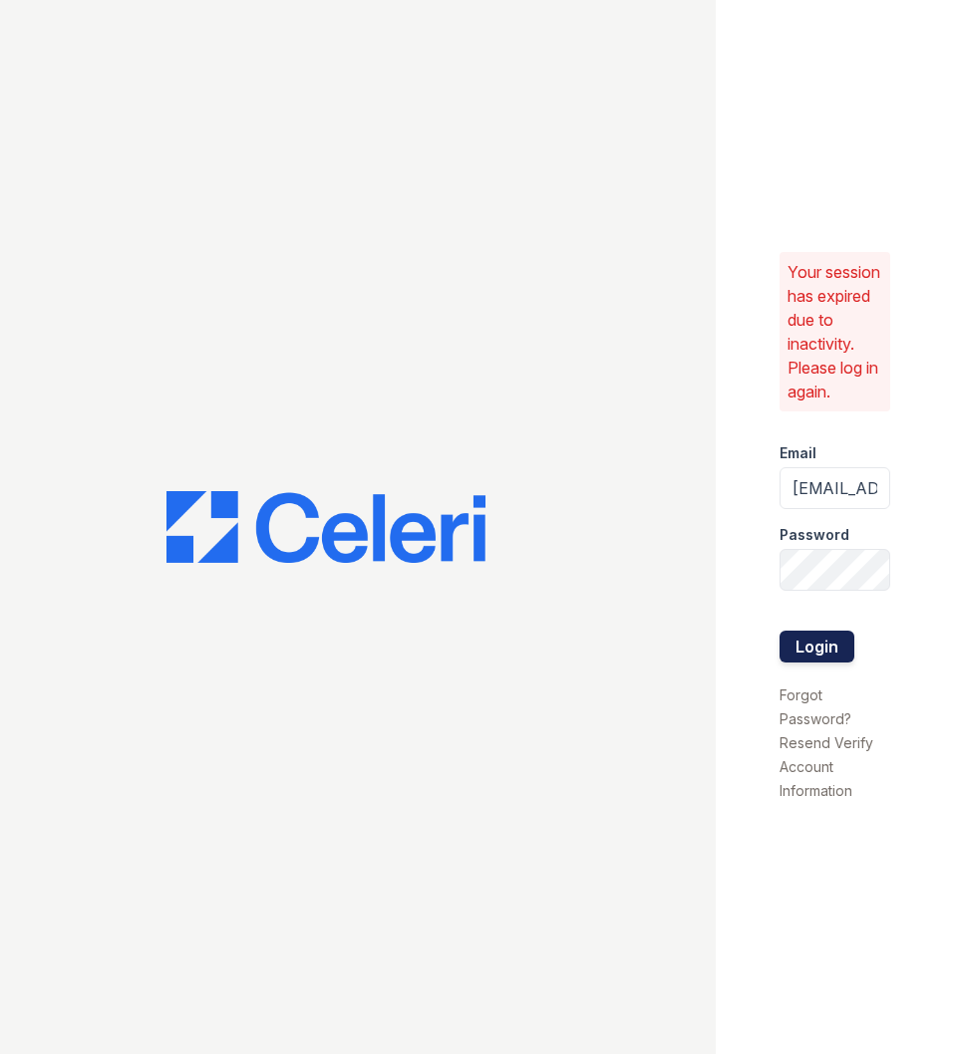
click at [797, 654] on button "Login" at bounding box center [816, 647] width 75 height 32
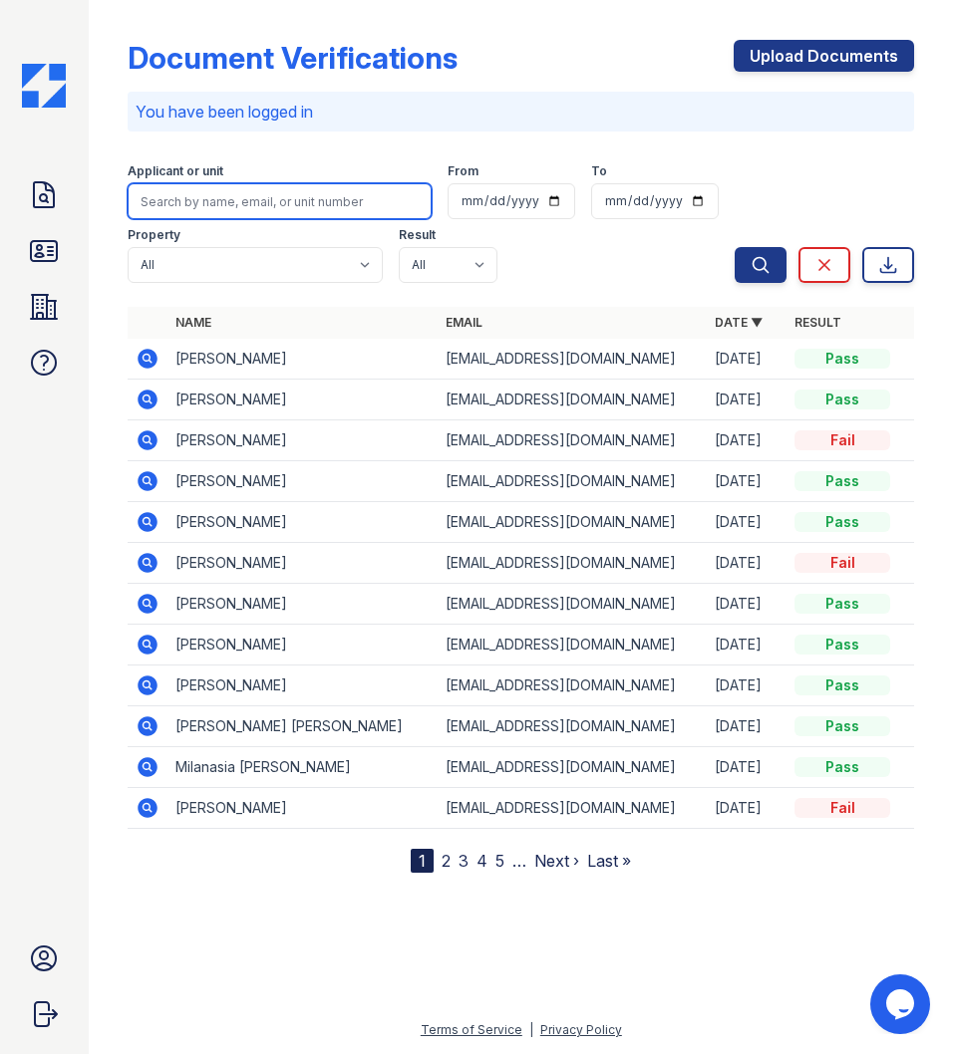
click at [328, 195] on input "search" at bounding box center [280, 201] width 304 height 36
type input "[PERSON_NAME]"
click at [735, 247] on button "Search" at bounding box center [761, 265] width 52 height 36
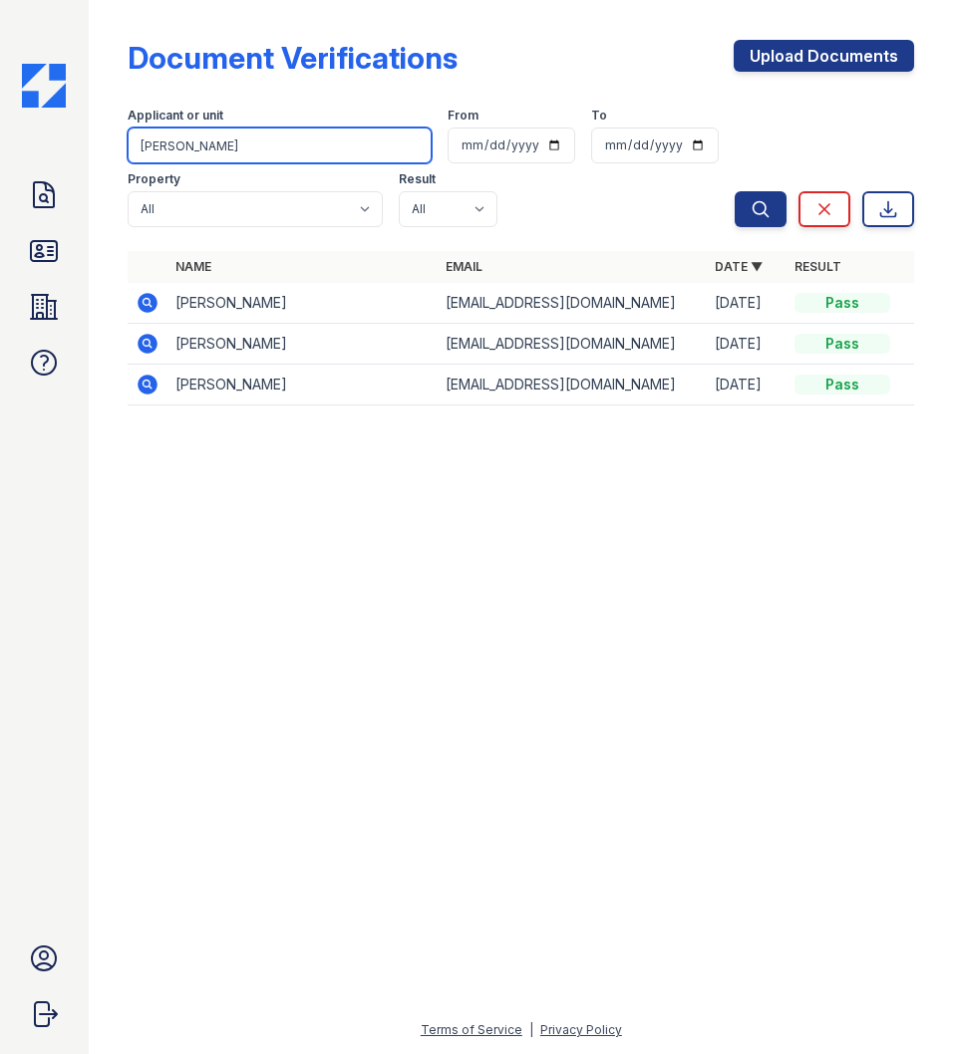
drag, startPoint x: 205, startPoint y: 157, endPoint x: 111, endPoint y: 183, distance: 98.2
click at [159, 152] on input "[PERSON_NAME]" at bounding box center [280, 146] width 304 height 36
click at [51, 203] on icon at bounding box center [44, 195] width 32 height 32
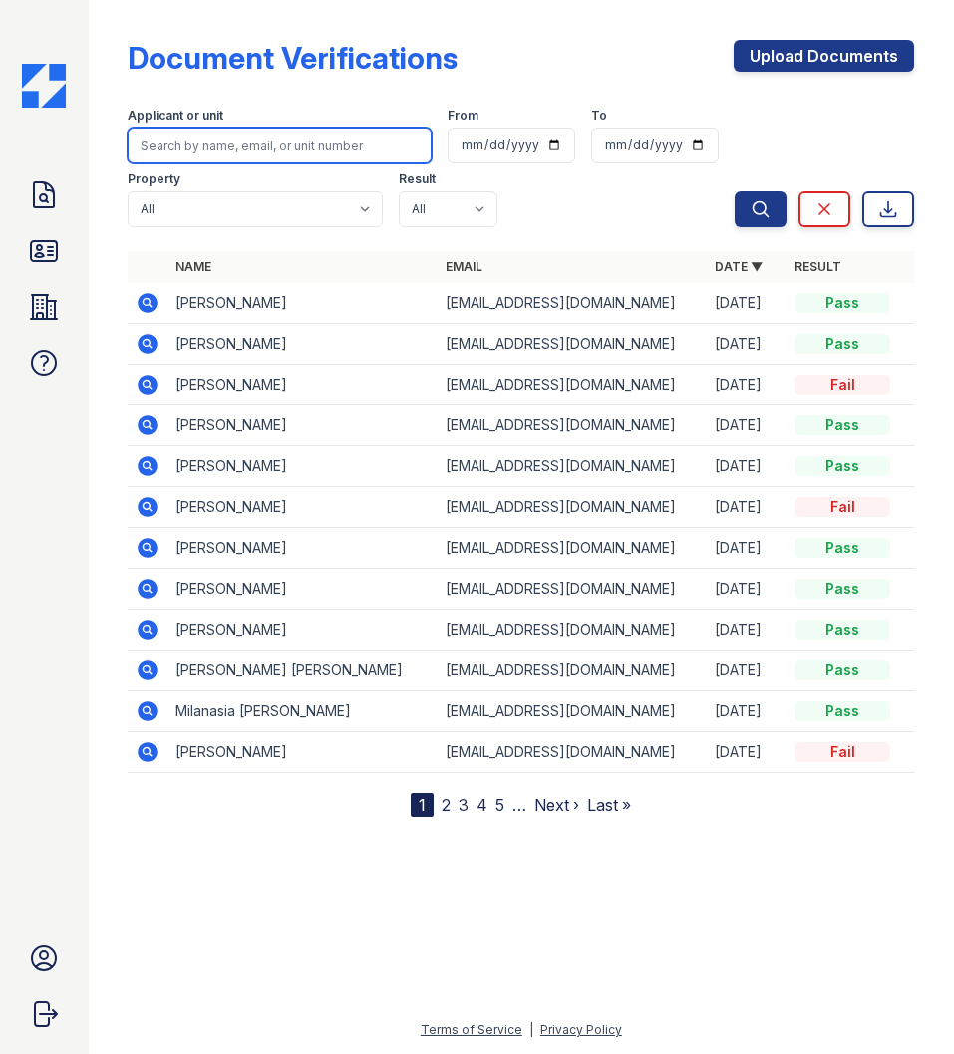
click at [226, 153] on input "search" at bounding box center [280, 146] width 304 height 36
type input "7512"
click at [735, 191] on button "Search" at bounding box center [761, 209] width 52 height 36
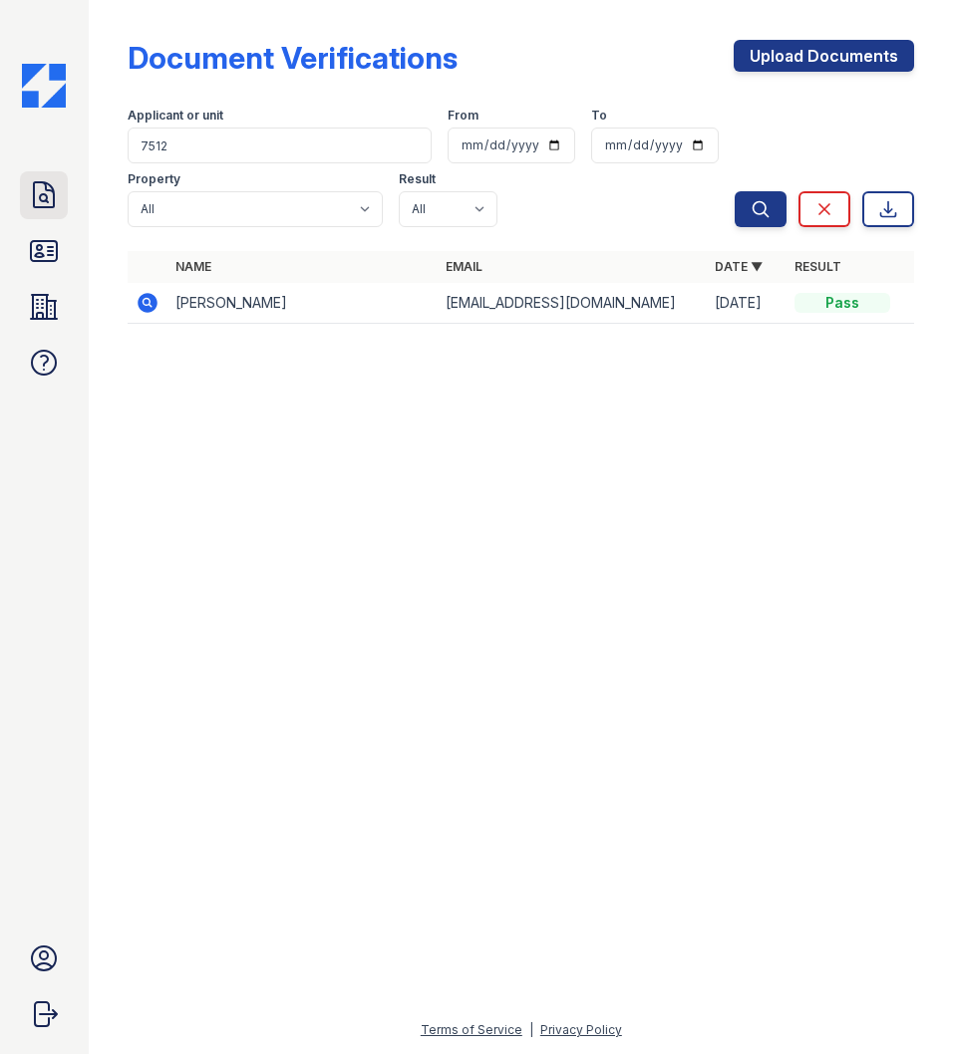
click at [50, 194] on icon at bounding box center [44, 195] width 32 height 32
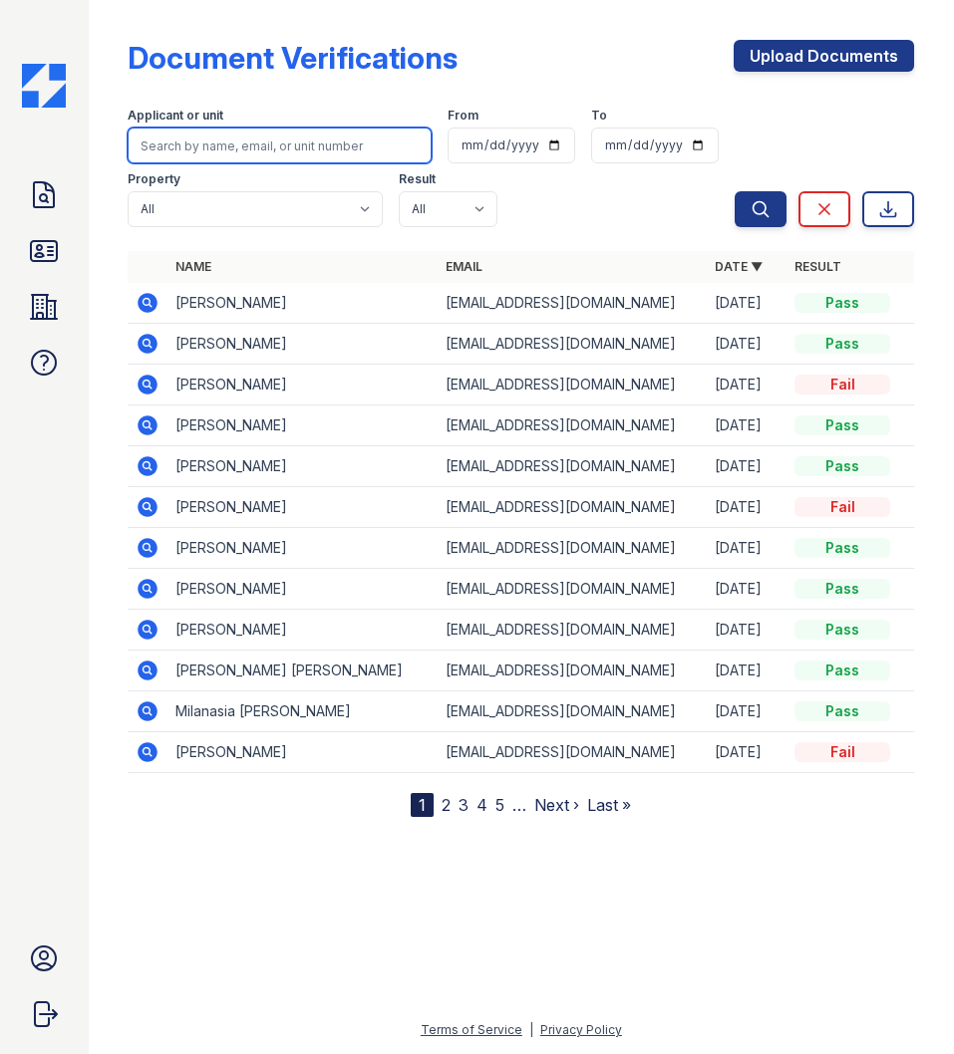
click at [197, 148] on input "search" at bounding box center [280, 146] width 304 height 36
type input "[PERSON_NAME]"
click at [735, 191] on button "Search" at bounding box center [761, 209] width 52 height 36
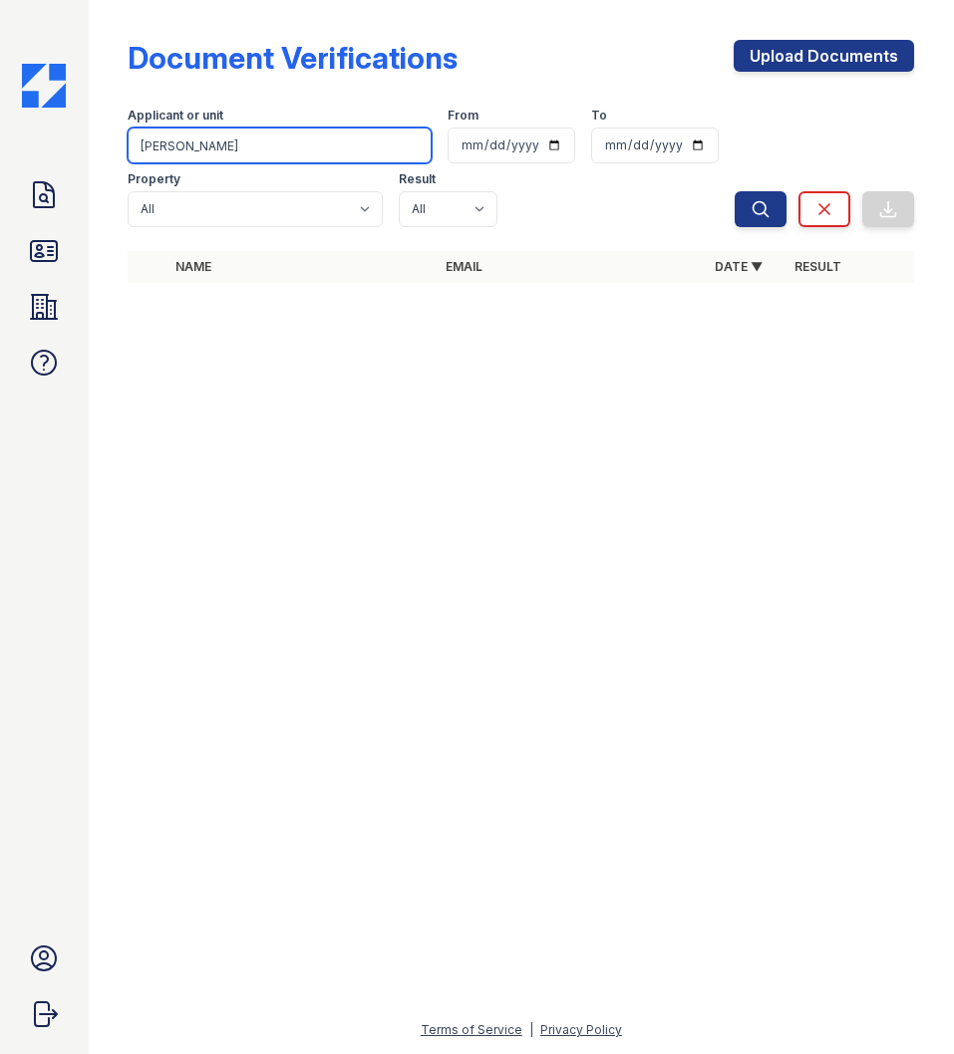
click at [231, 150] on input "[PERSON_NAME]" at bounding box center [280, 146] width 304 height 36
click at [735, 191] on button "Search" at bounding box center [761, 209] width 52 height 36
click at [39, 256] on icon at bounding box center [44, 251] width 26 height 20
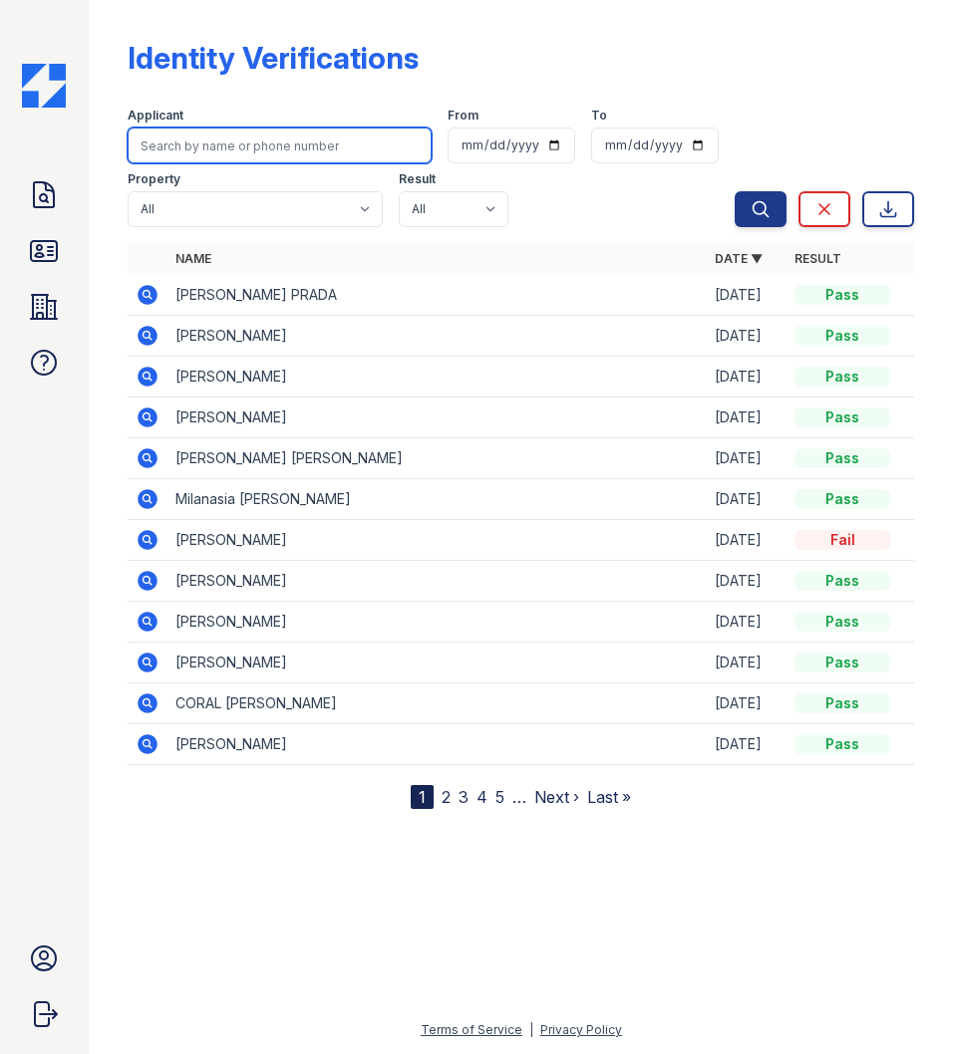
click at [203, 138] on input "search" at bounding box center [280, 146] width 304 height 36
type input "[PERSON_NAME]"
click at [735, 191] on button "Search" at bounding box center [761, 209] width 52 height 36
